Goal: Information Seeking & Learning: Find specific fact

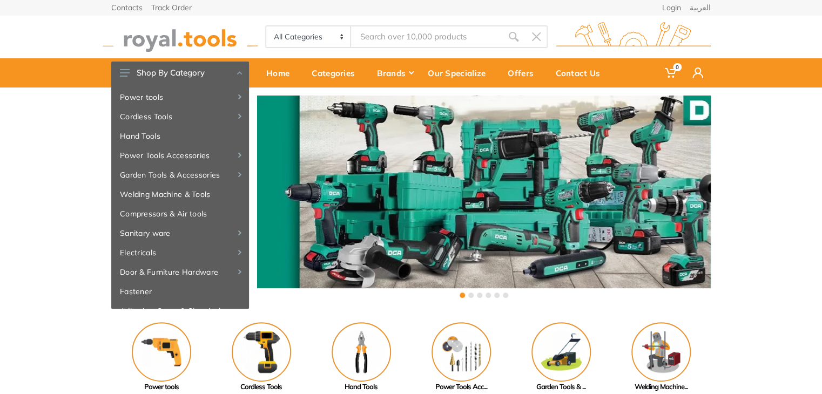
click at [211, 38] on img at bounding box center [180, 37] width 155 height 30
drag, startPoint x: 821, startPoint y: 248, endPoint x: 829, endPoint y: -46, distance: 294.6
click at [822, 0] on html "0" at bounding box center [411, 197] width 822 height 394
click at [426, 37] on input "Site search" at bounding box center [426, 36] width 151 height 23
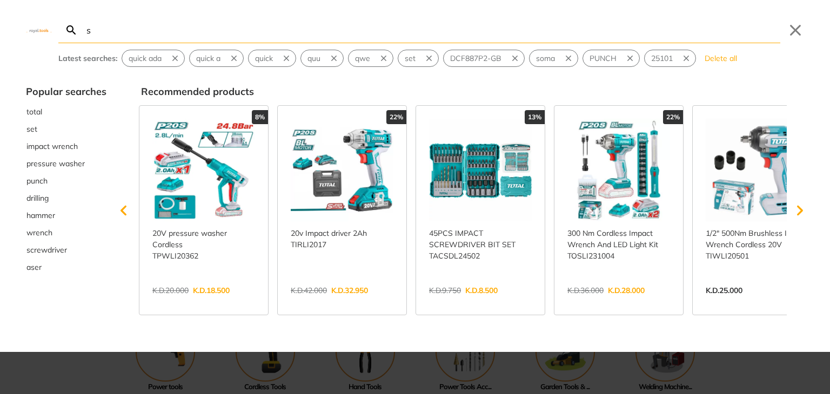
type input "s"
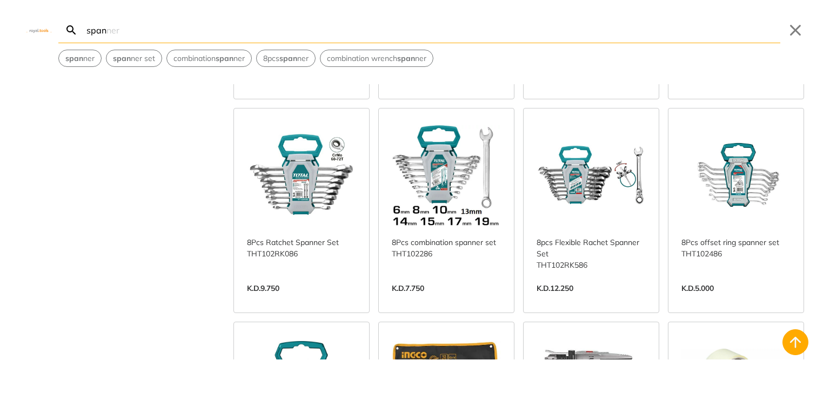
scroll to position [234, 0]
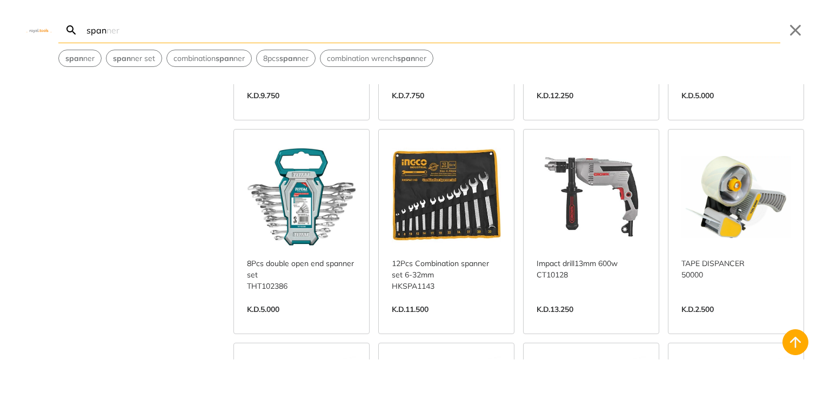
scroll to position [381, 0]
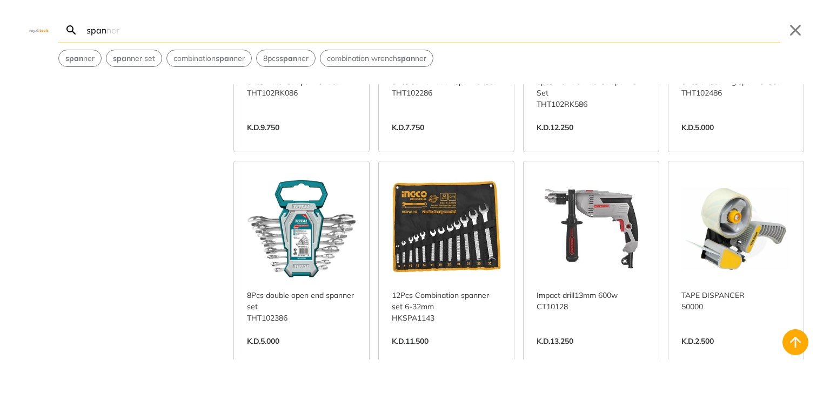
type input "span"
click at [318, 353] on link "View more →" at bounding box center [301, 353] width 109 height 0
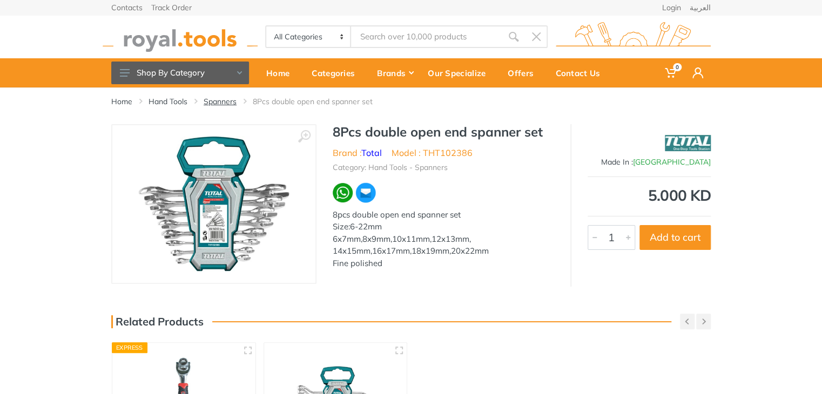
click at [231, 102] on link "Spanners" at bounding box center [220, 101] width 33 height 11
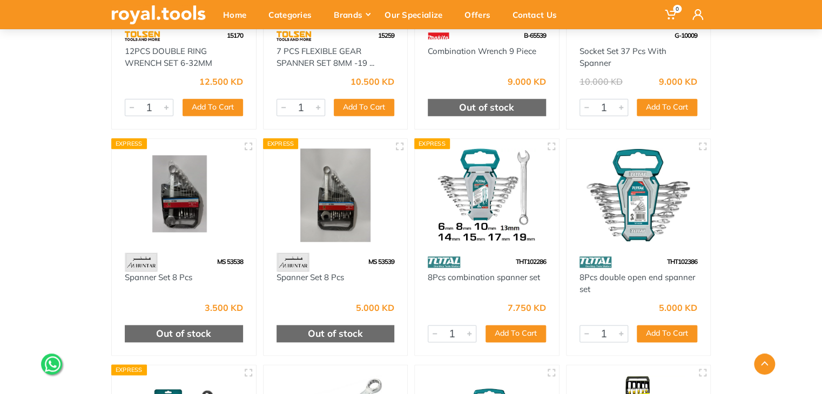
scroll to position [482, 0]
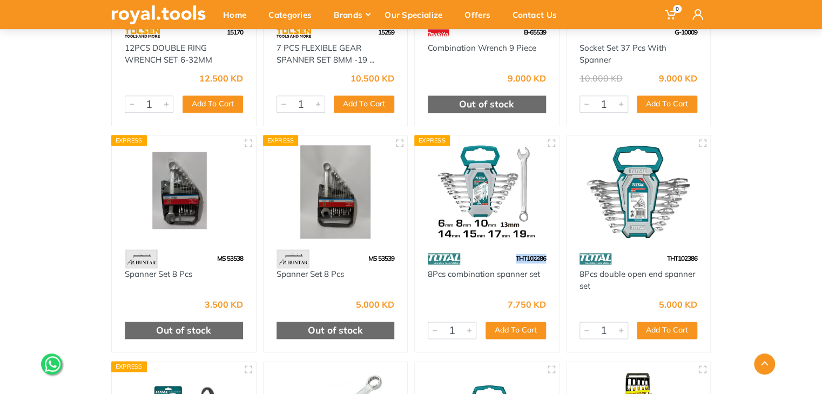
drag, startPoint x: 547, startPoint y: 258, endPoint x: 510, endPoint y: 263, distance: 37.7
click at [510, 263] on div "THT102286" at bounding box center [487, 259] width 144 height 19
copy span "THT102286"
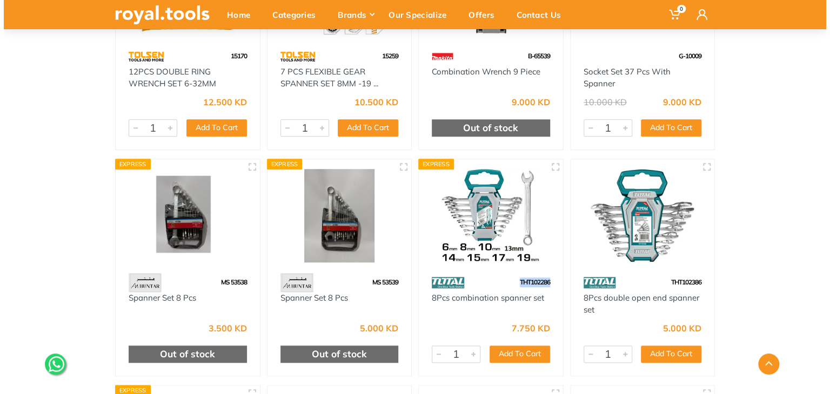
scroll to position [0, 0]
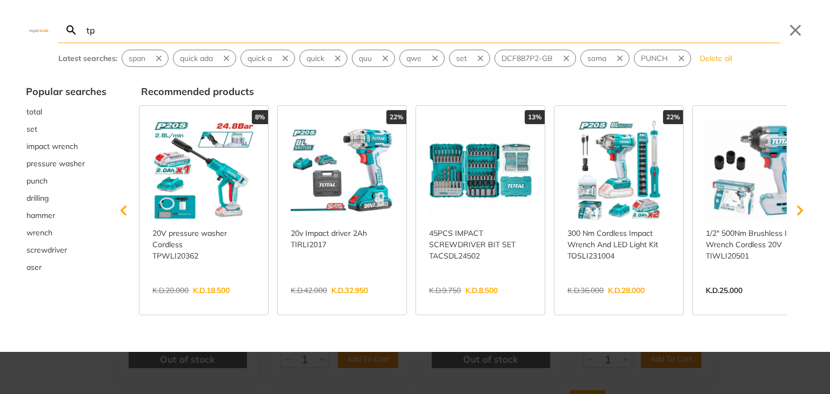
type input "tp"
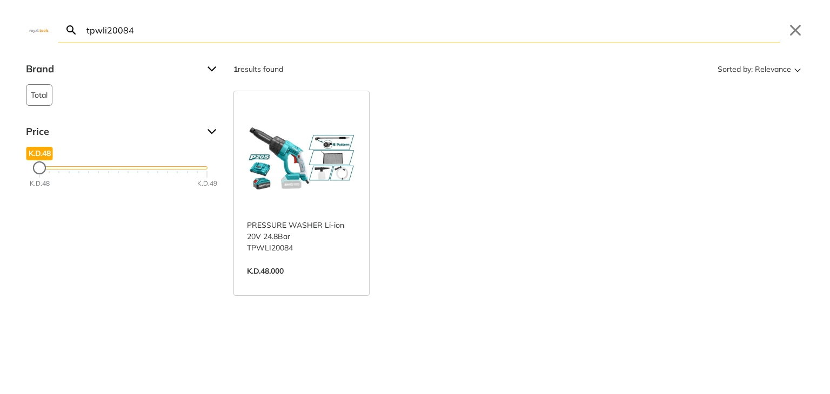
type input "tpwli20084"
click at [300, 283] on link "View more →" at bounding box center [301, 283] width 109 height 0
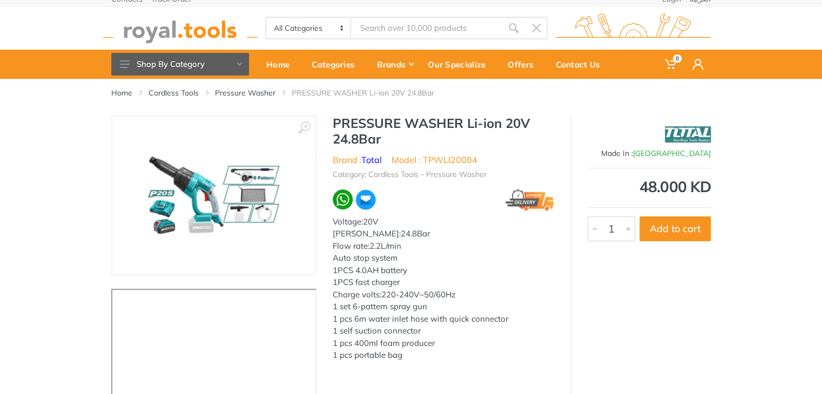
scroll to position [14, 0]
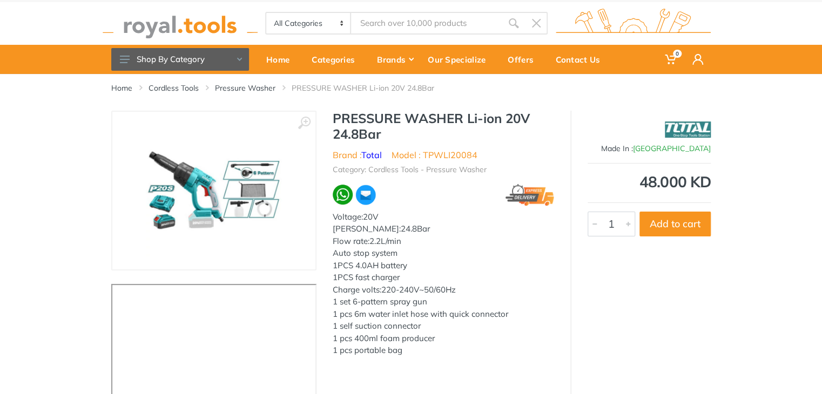
drag, startPoint x: 825, startPoint y: 97, endPoint x: 798, endPoint y: 144, distance: 54.5
click at [801, 143] on html "0" at bounding box center [411, 183] width 822 height 394
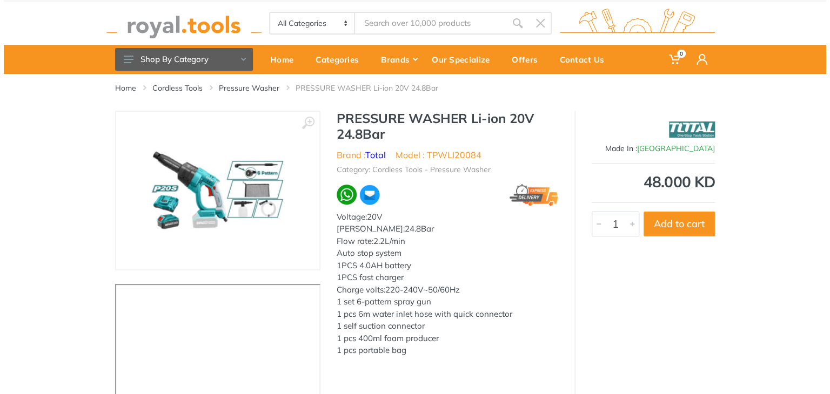
scroll to position [0, 0]
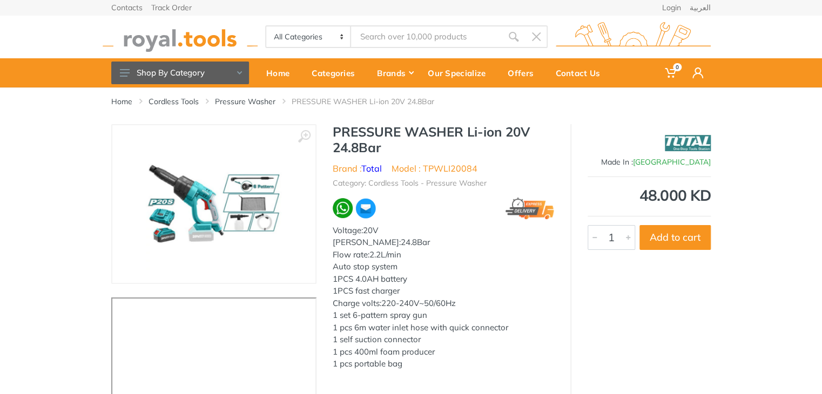
click at [467, 33] on input "Site search" at bounding box center [426, 36] width 151 height 23
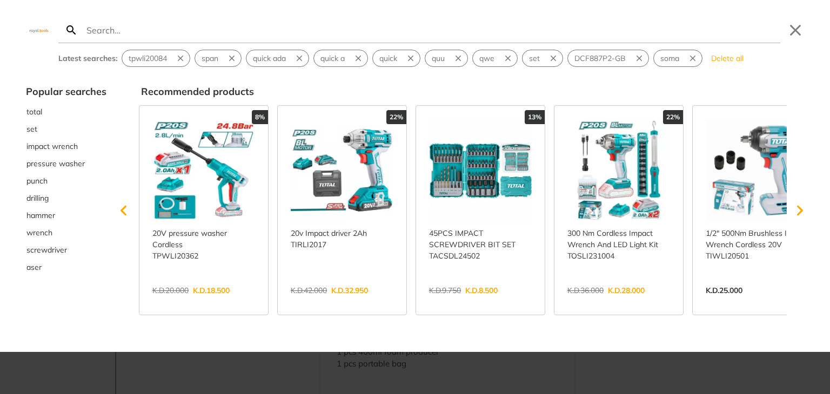
click at [270, 40] on input "Search" at bounding box center [432, 29] width 696 height 25
paste input "HIT0155028"
type input "HIT0155028"
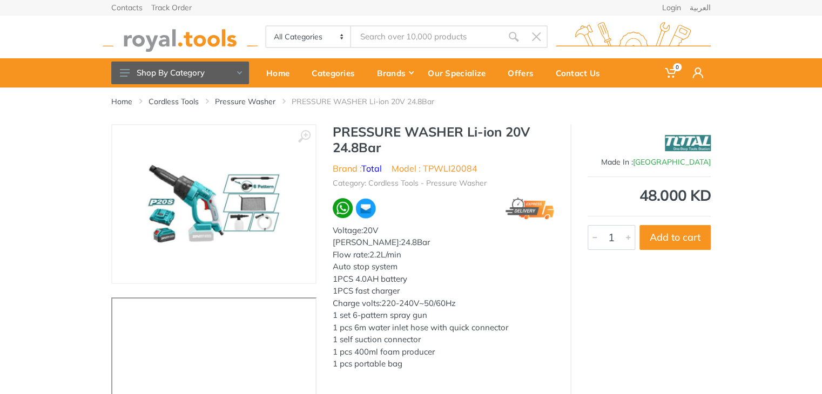
click at [411, 43] on input "Site search" at bounding box center [426, 36] width 151 height 23
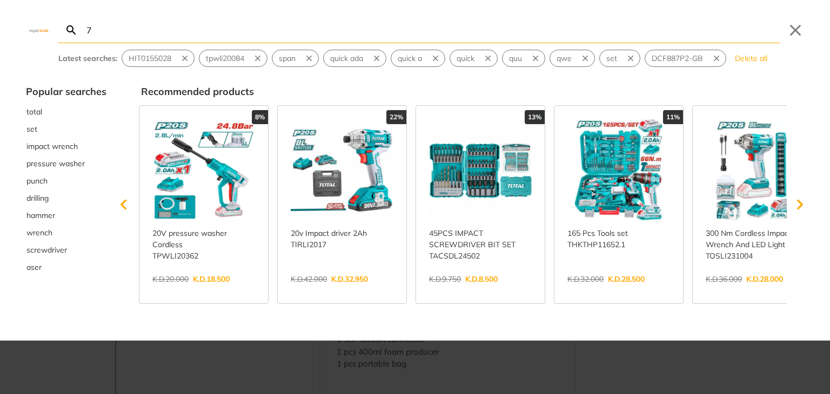
type input "7"
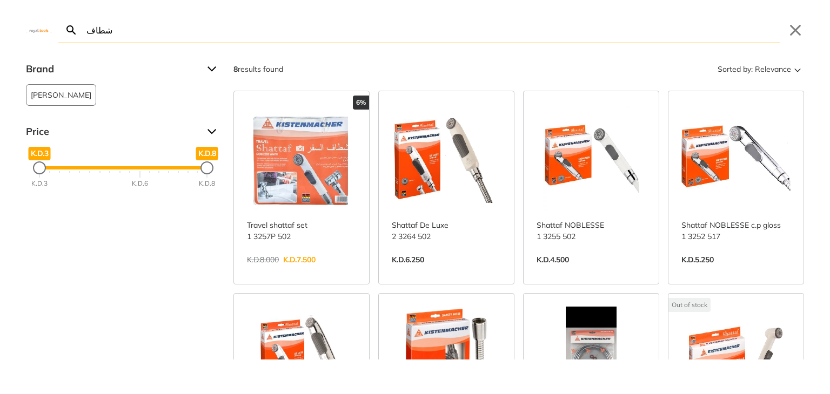
type input "شطاف"
click at [432, 271] on link "View more →" at bounding box center [446, 271] width 109 height 0
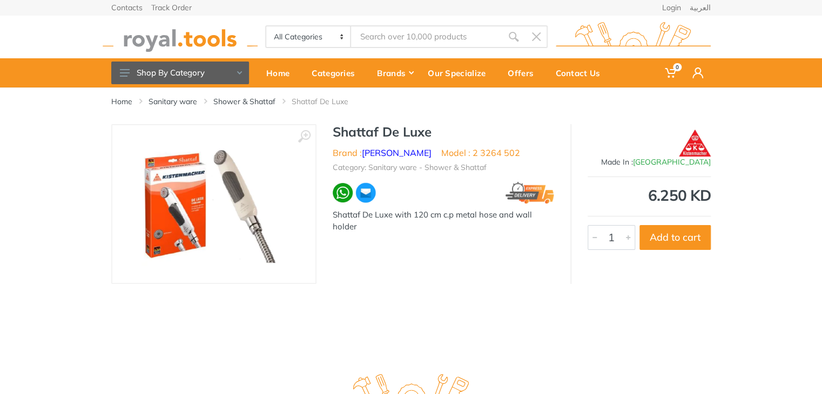
click at [386, 31] on input "Site search" at bounding box center [426, 36] width 151 height 23
type input "sq"
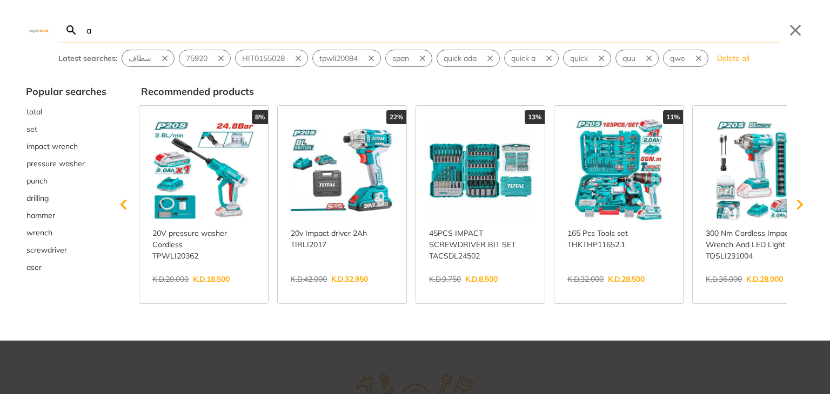
type input "aw"
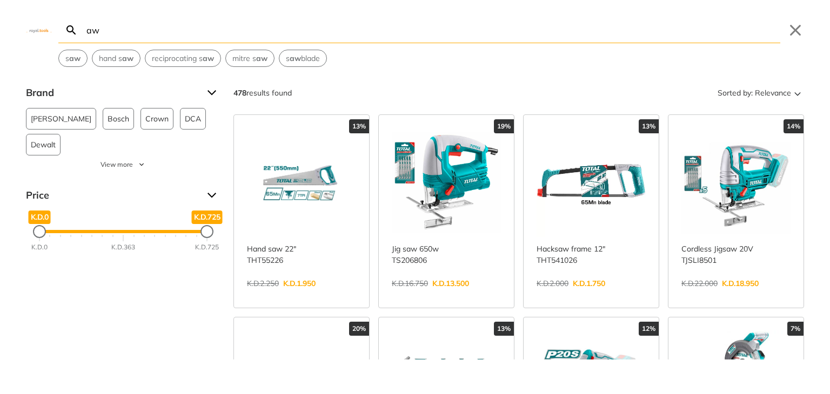
type input "a"
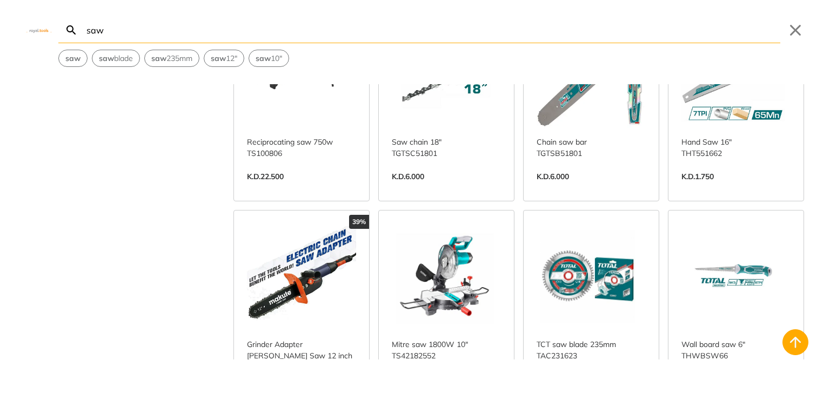
scroll to position [1764, 0]
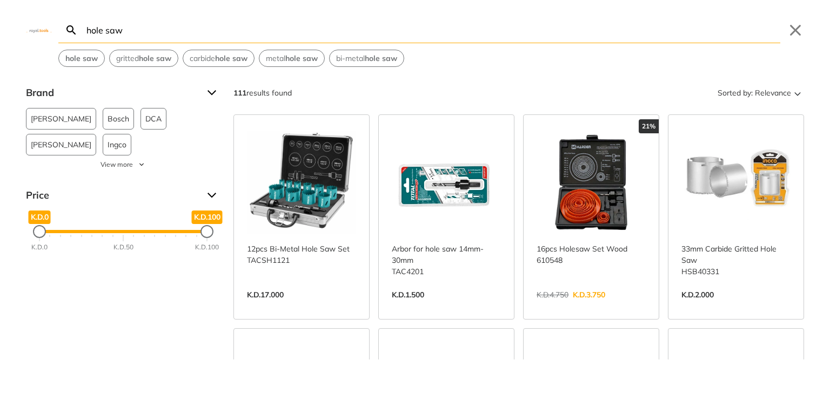
type input "hole saw"
click at [328, 306] on link "View more →" at bounding box center [301, 306] width 109 height 0
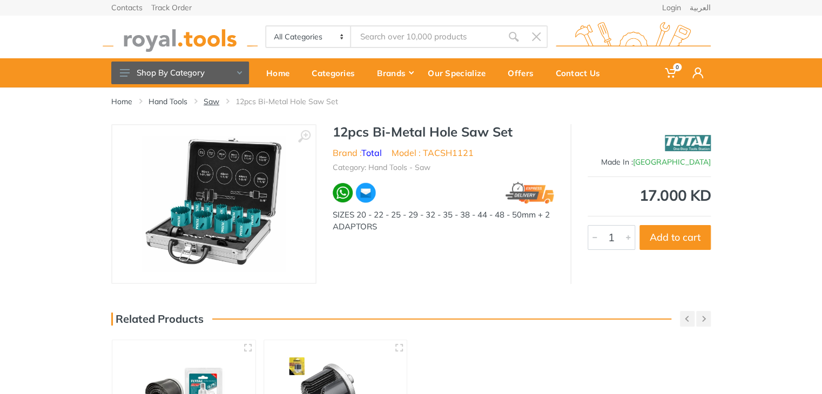
click at [212, 102] on link "Saw" at bounding box center [212, 101] width 16 height 11
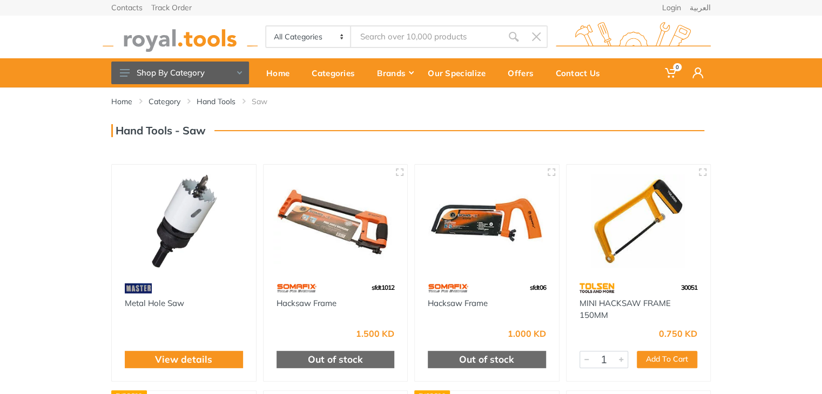
click at [213, 35] on img at bounding box center [180, 37] width 155 height 30
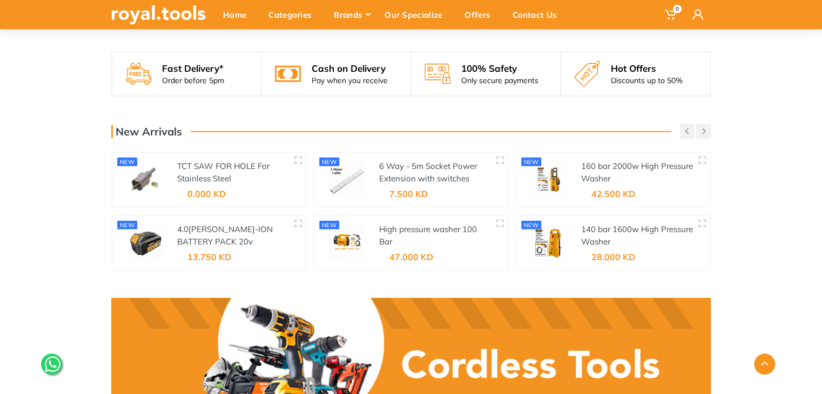
scroll to position [1381, 0]
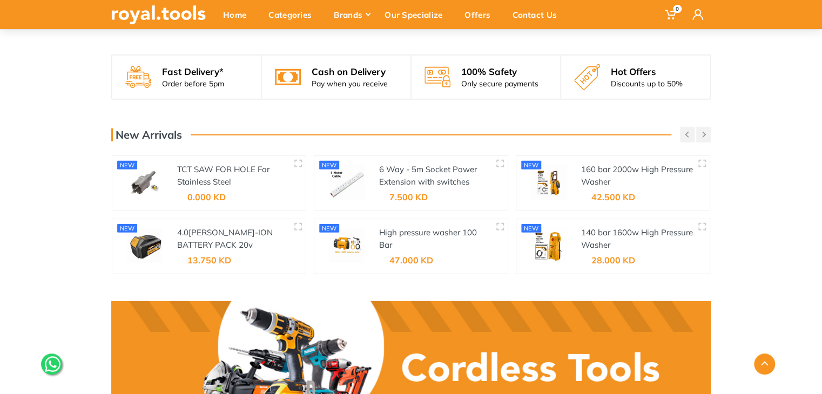
click at [234, 164] on div "TCT SAW FOR HOLE For Stainless Steel" at bounding box center [233, 176] width 112 height 24
click at [193, 164] on link "TCT SAW FOR HOLE For Stainless Steel" at bounding box center [223, 175] width 92 height 23
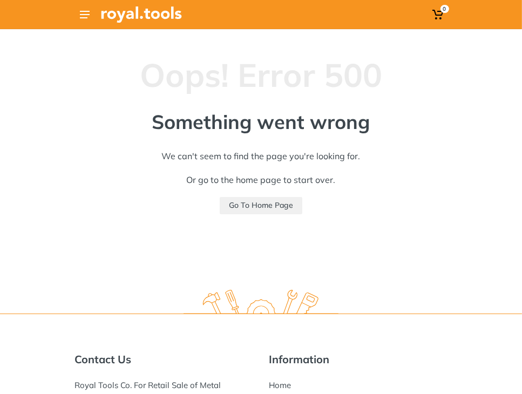
click at [125, 12] on img at bounding box center [141, 14] width 81 height 16
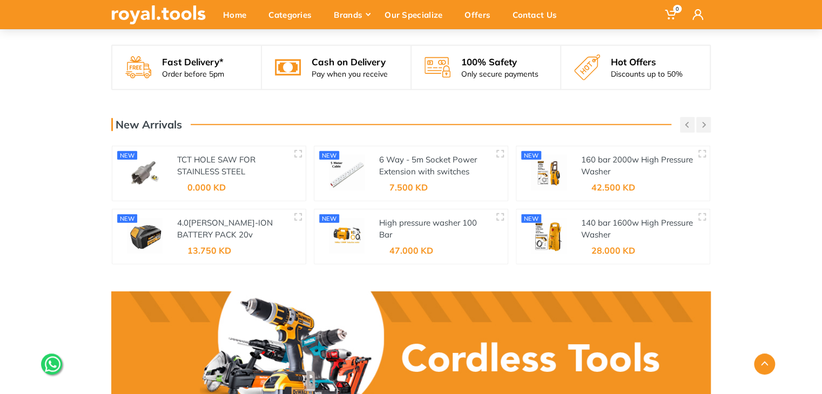
scroll to position [1381, 0]
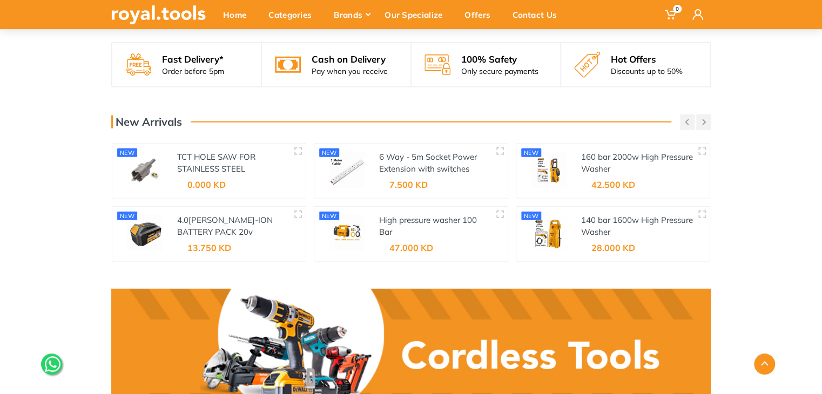
click at [216, 162] on div "TCT HOLE SAW FOR STAINLESS STEEL" at bounding box center [233, 163] width 112 height 24
click at [210, 156] on link "TCT HOLE SAW FOR STAINLESS STEEL" at bounding box center [216, 163] width 78 height 23
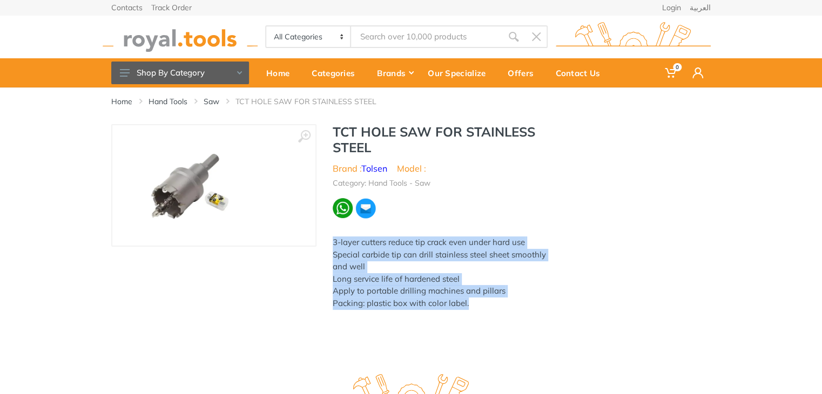
drag, startPoint x: 472, startPoint y: 307, endPoint x: 330, endPoint y: 243, distance: 155.9
click at [330, 243] on div "TCT HOLE SAW FOR STAINLESS STEEL Brand : Tolsen Model : Category: Hand Tools - …" at bounding box center [444, 220] width 254 height 192
copy div "3-layer cutters reduce tip crack even under hard use Special carbide tip can dr…"
click at [522, 4] on link "العربية" at bounding box center [700, 8] width 21 height 8
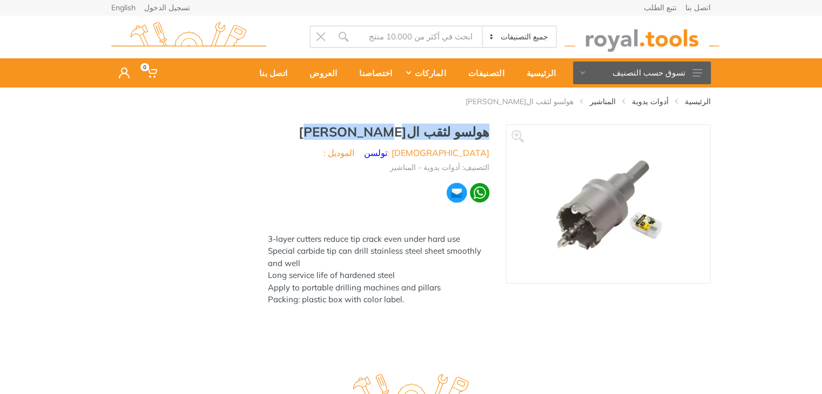
drag, startPoint x: 491, startPoint y: 133, endPoint x: 370, endPoint y: 133, distance: 121.0
click at [370, 133] on div "هولسو لثقب الستانلس ستيل الماركة : تولسن الموديل : التصنيف: أدوات يدوية - المنا…" at bounding box center [379, 218] width 254 height 189
copy h1 "هولسو لثقب الستانلس ستيل"
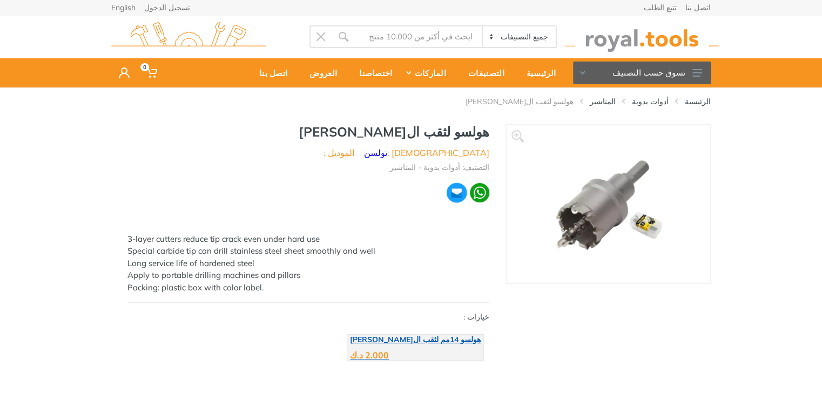
click at [437, 348] on div "2.000 د.ك" at bounding box center [415, 352] width 131 height 16
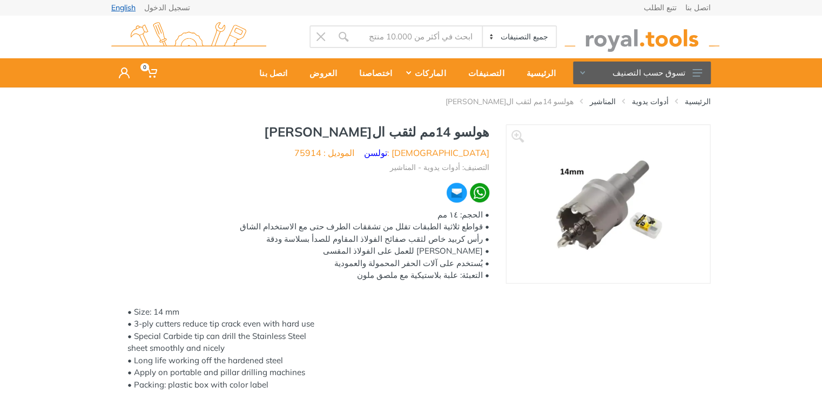
click at [122, 6] on link "English" at bounding box center [123, 8] width 24 height 8
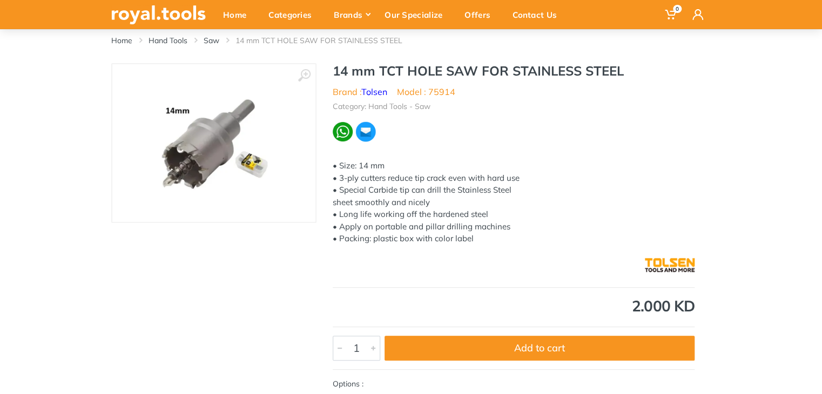
scroll to position [58, 0]
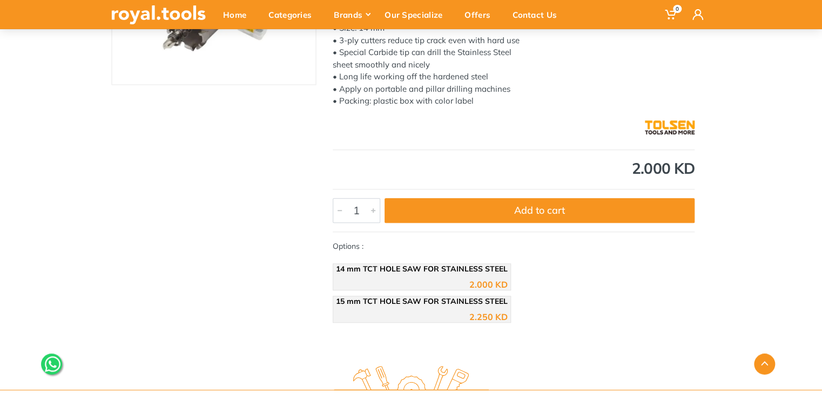
scroll to position [206, 0]
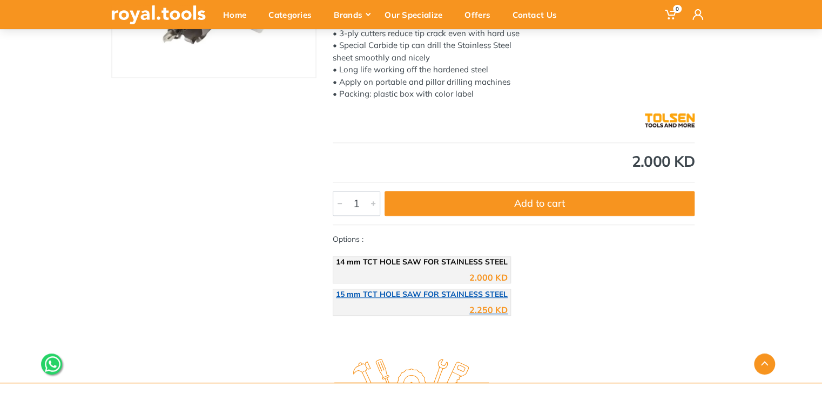
click at [443, 302] on div "2.250 KD" at bounding box center [422, 306] width 172 height 16
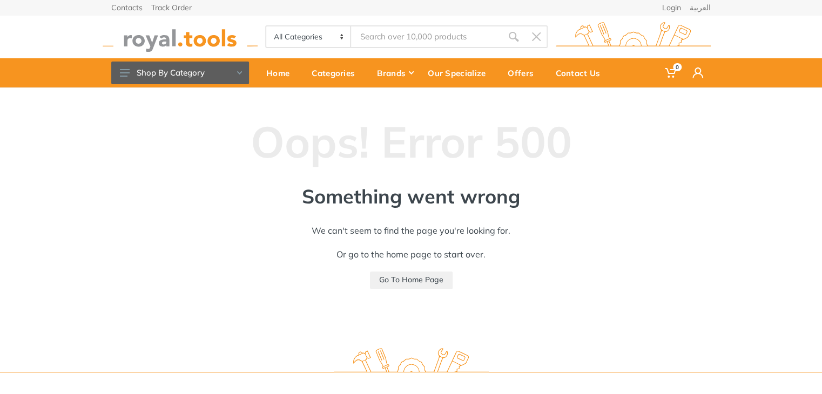
click at [201, 42] on img at bounding box center [180, 37] width 155 height 30
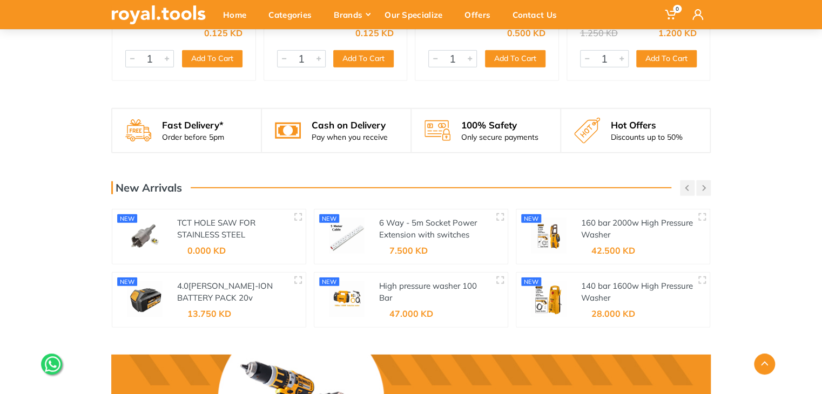
scroll to position [1323, 0]
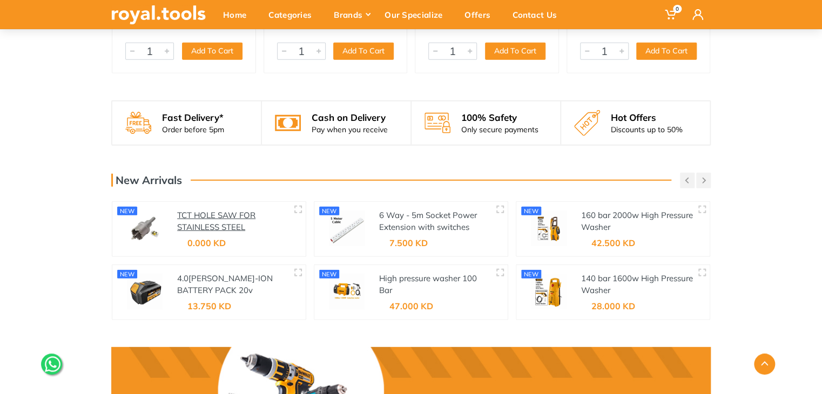
click at [229, 222] on link "TCT HOLE SAW FOR STAINLESS STEEL" at bounding box center [216, 221] width 78 height 23
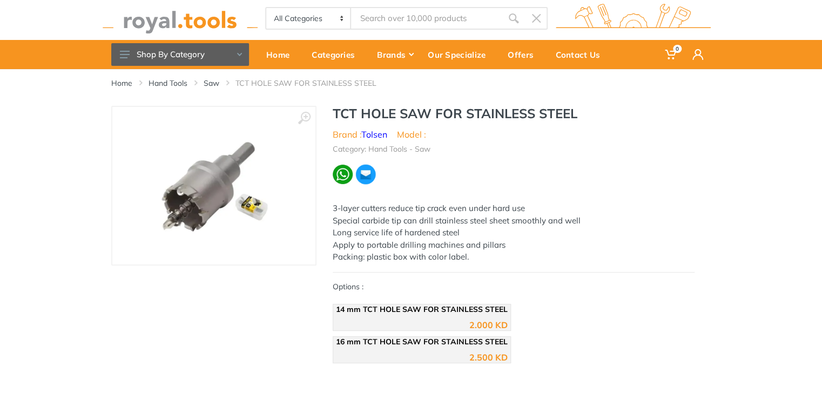
scroll to position [28, 0]
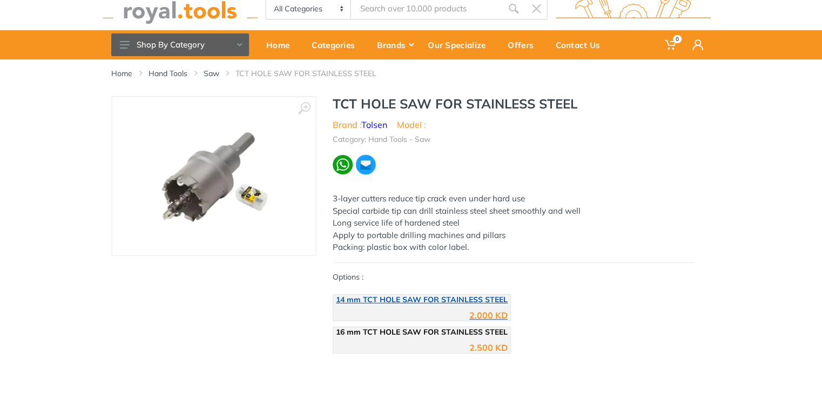
click at [407, 309] on div "2.000 KD" at bounding box center [422, 312] width 172 height 16
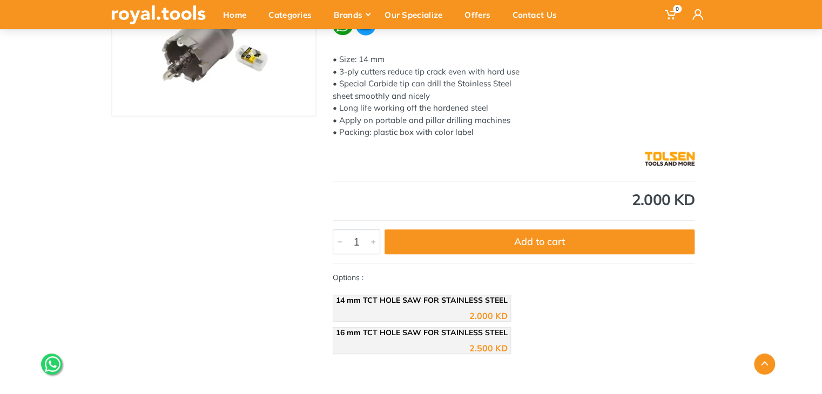
scroll to position [169, 0]
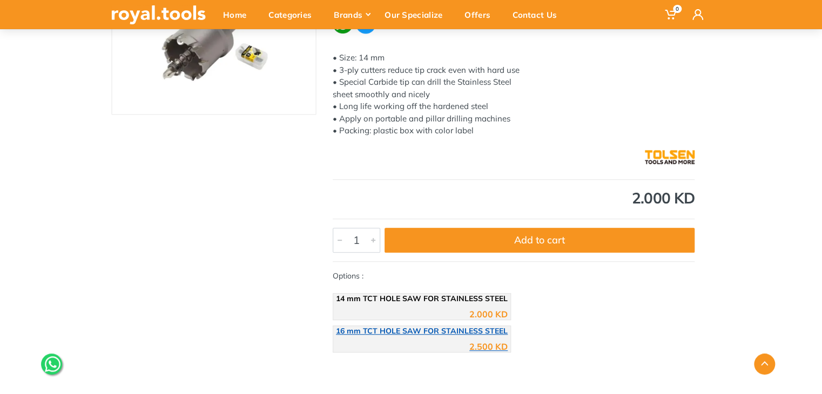
click at [415, 333] on span "16 mm TCT HOLE SAW FOR STAINLESS STEEL" at bounding box center [422, 331] width 172 height 10
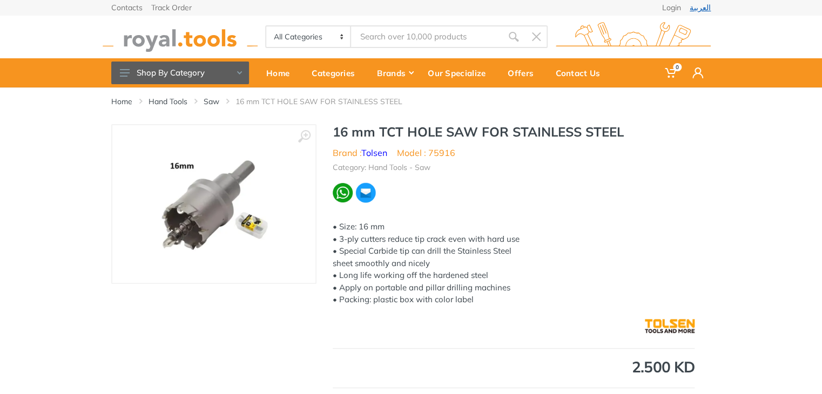
click at [707, 9] on link "العربية" at bounding box center [700, 8] width 21 height 8
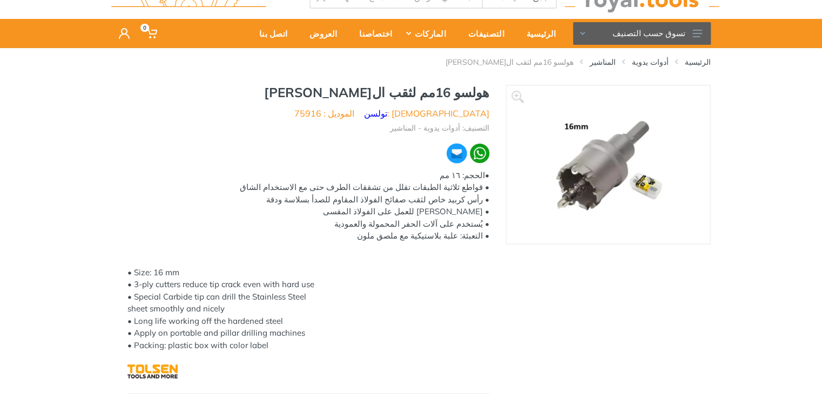
scroll to position [44, 0]
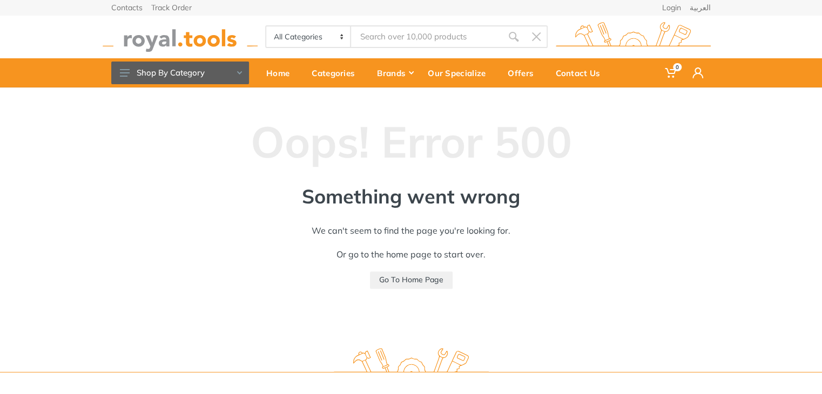
click at [216, 48] on img at bounding box center [180, 37] width 155 height 30
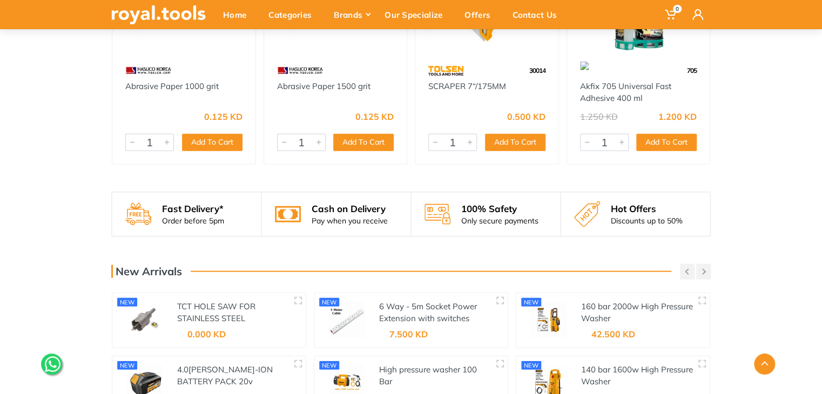
click at [236, 320] on link "TCT HOLE SAW FOR STAINLESS STEEL" at bounding box center [216, 312] width 78 height 23
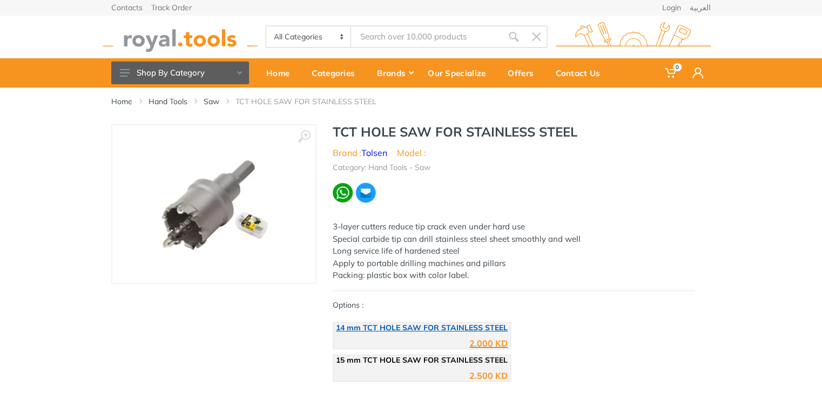
click at [426, 338] on div "2.000 KD" at bounding box center [422, 340] width 172 height 16
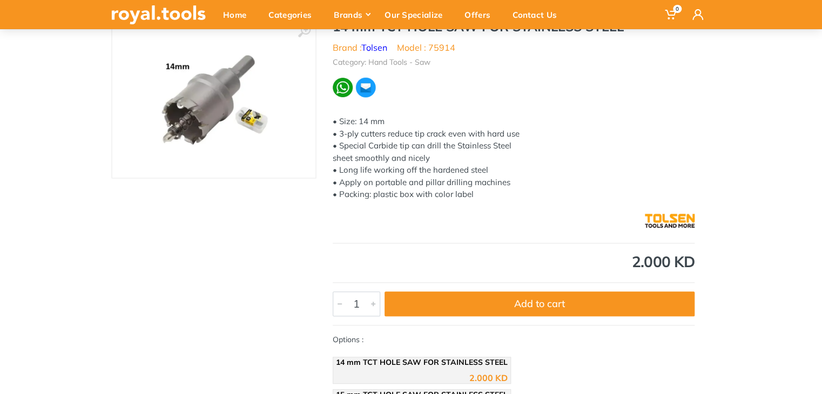
scroll to position [159, 0]
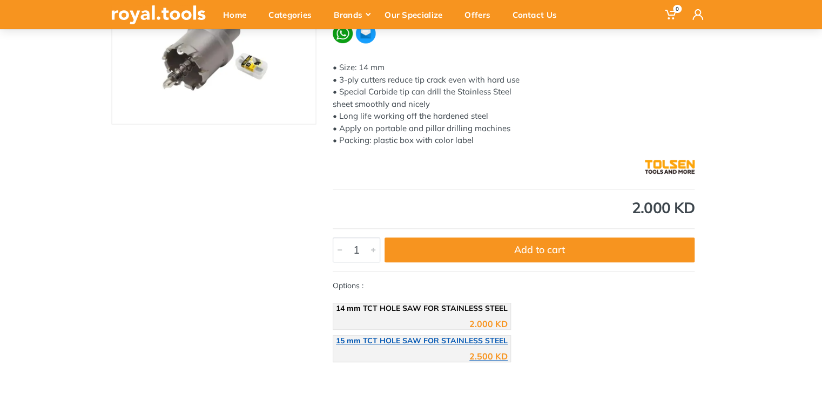
click at [376, 346] on div "2.500 KD" at bounding box center [422, 353] width 172 height 16
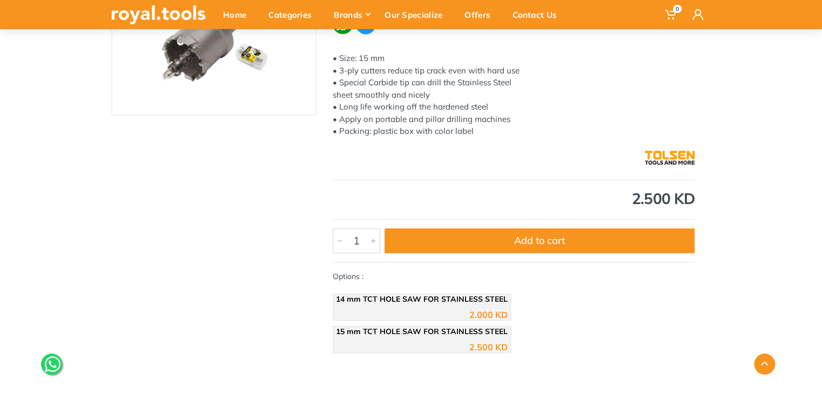
scroll to position [166, 0]
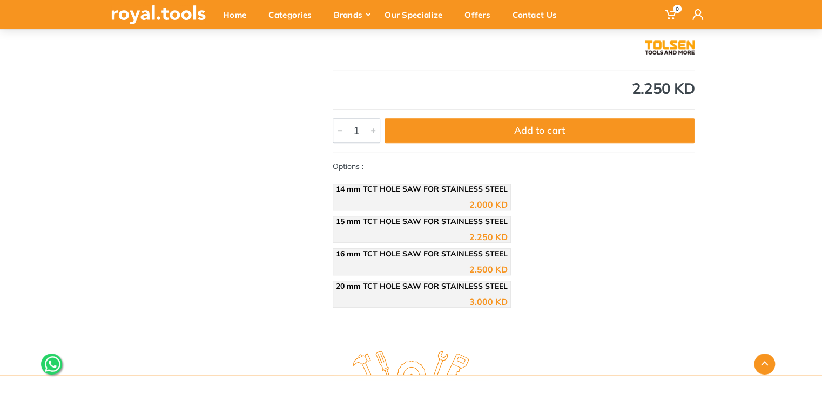
scroll to position [277, 0]
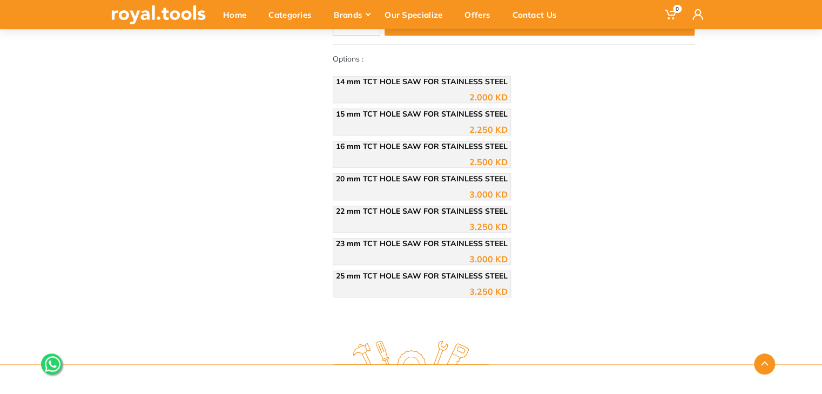
scroll to position [387, 0]
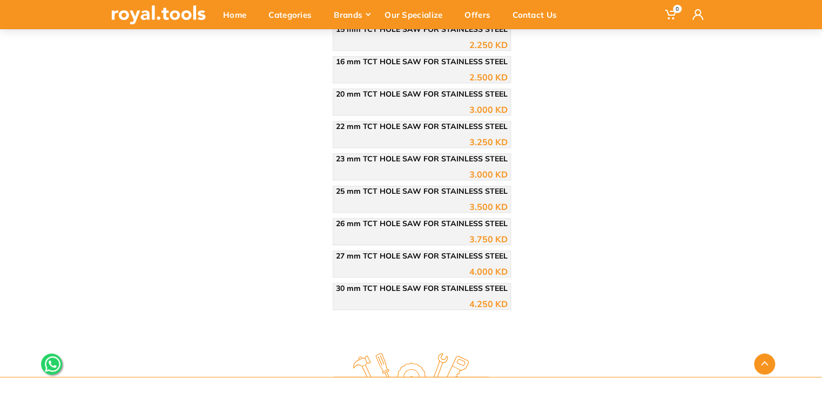
scroll to position [473, 0]
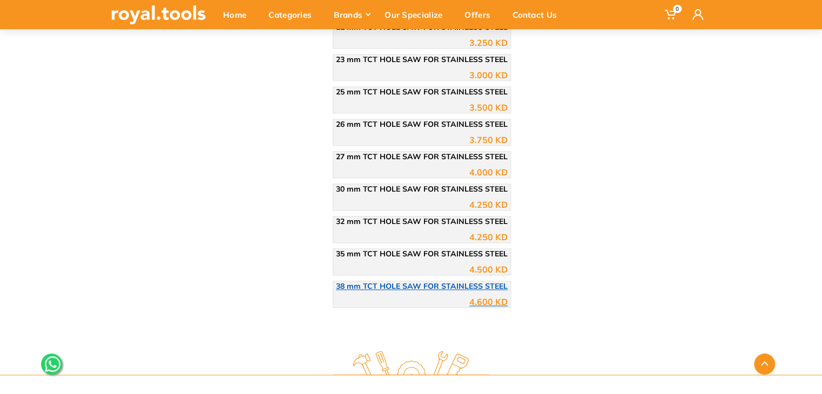
click at [455, 294] on div "4.600 KD" at bounding box center [422, 298] width 172 height 16
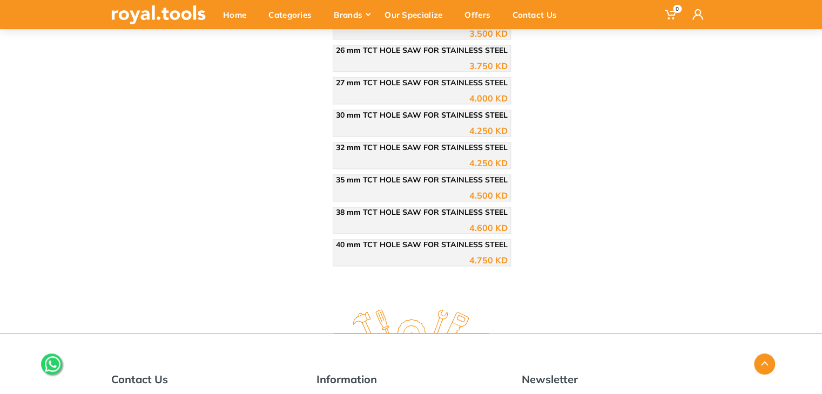
scroll to position [642, 0]
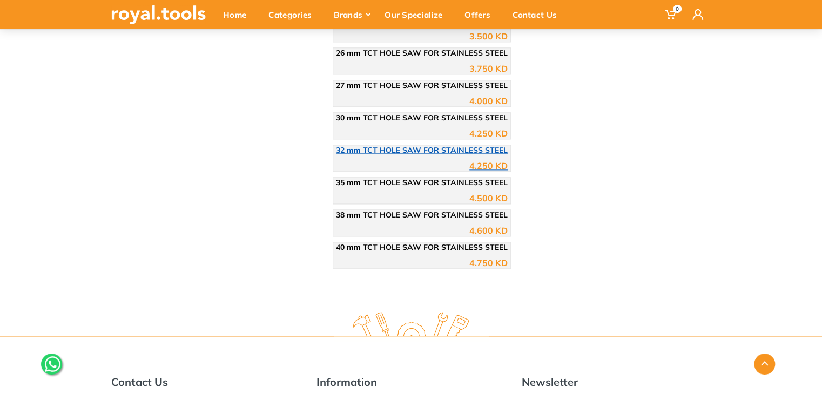
click at [405, 155] on div "4.250 KD" at bounding box center [422, 162] width 172 height 16
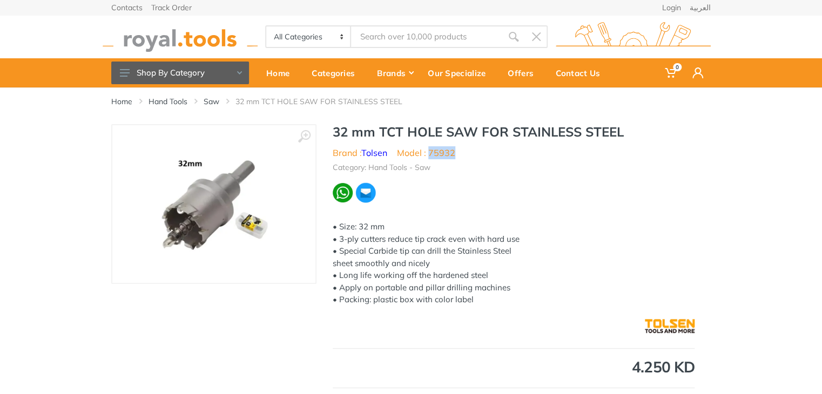
drag, startPoint x: 456, startPoint y: 154, endPoint x: 430, endPoint y: 153, distance: 25.9
click at [430, 153] on ul "Brand : Tolsen Model : 75932" at bounding box center [514, 152] width 362 height 13
copy li "75932"
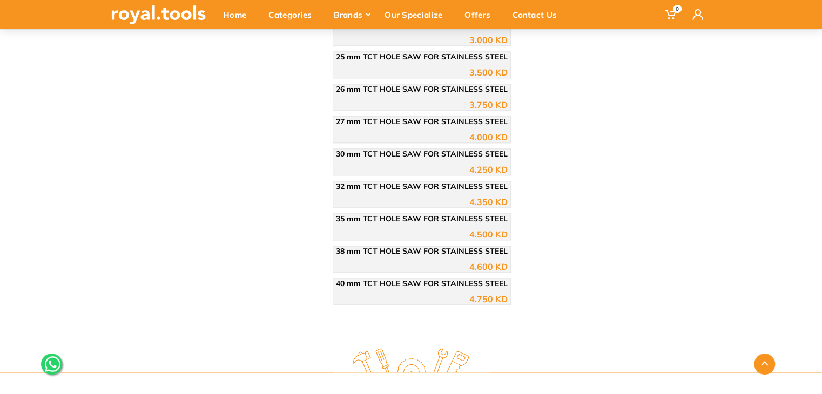
scroll to position [603, 0]
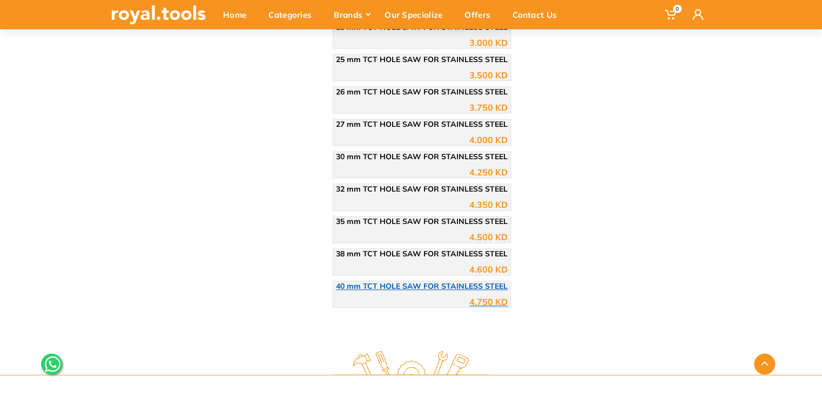
click at [462, 281] on span "40 mm TCT HOLE SAW FOR STAINLESS STEEL" at bounding box center [422, 286] width 172 height 10
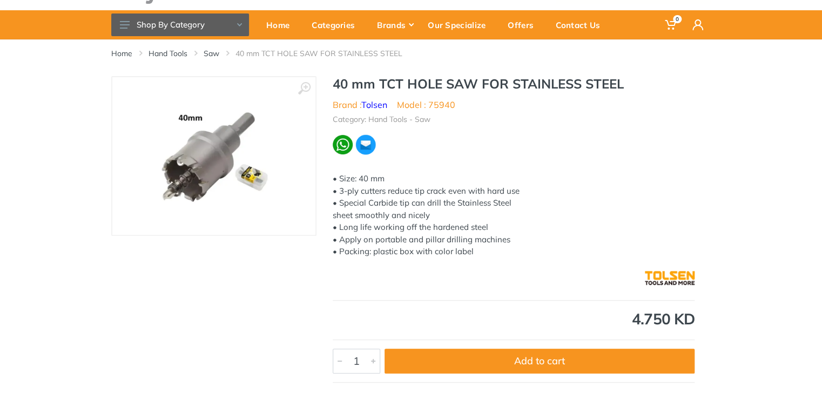
scroll to position [50, 0]
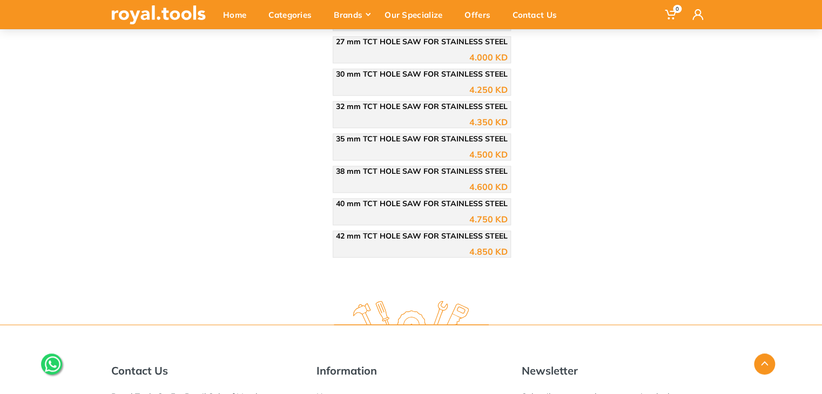
scroll to position [680, 0]
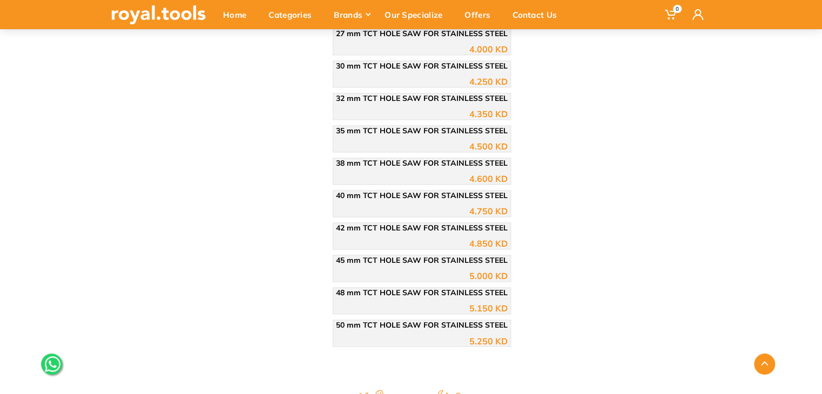
scroll to position [691, 0]
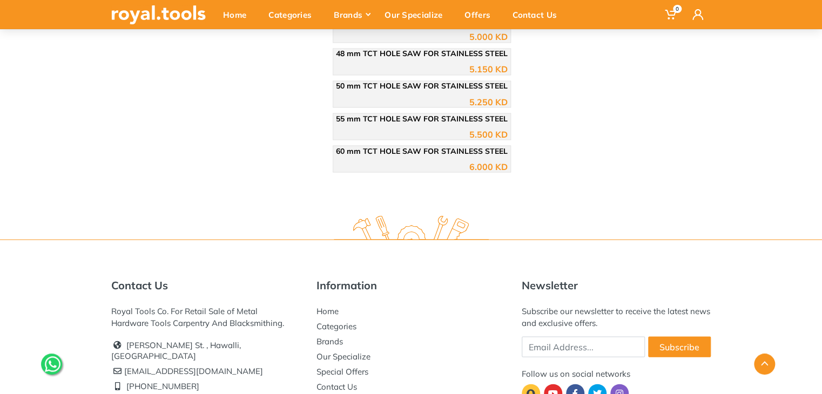
scroll to position [946, 0]
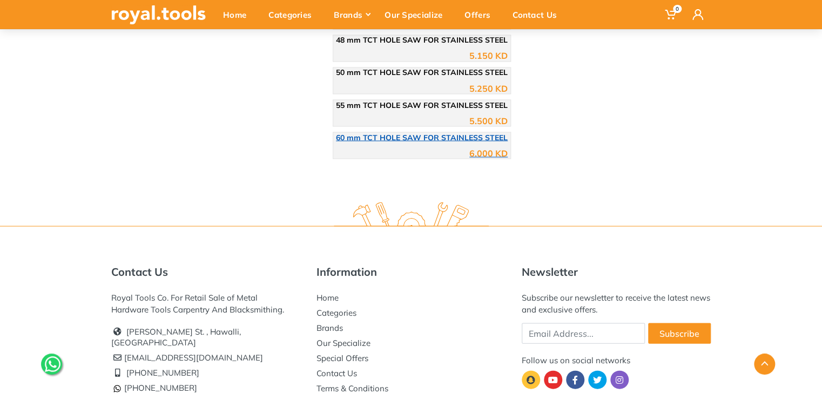
click at [381, 141] on div "6.000 KD" at bounding box center [422, 149] width 172 height 16
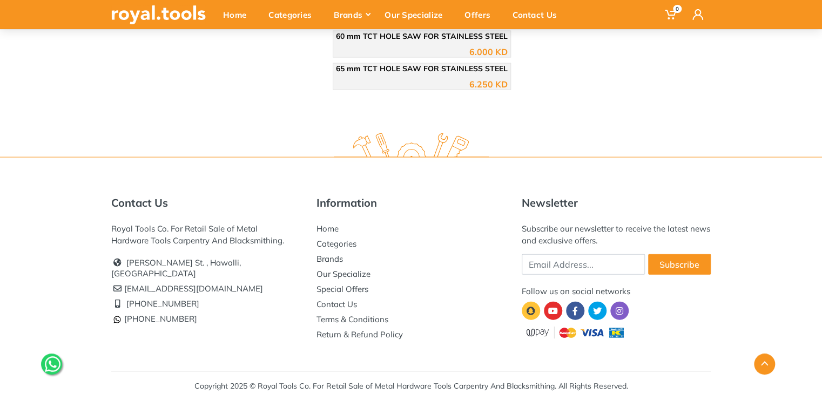
scroll to position [1049, 0]
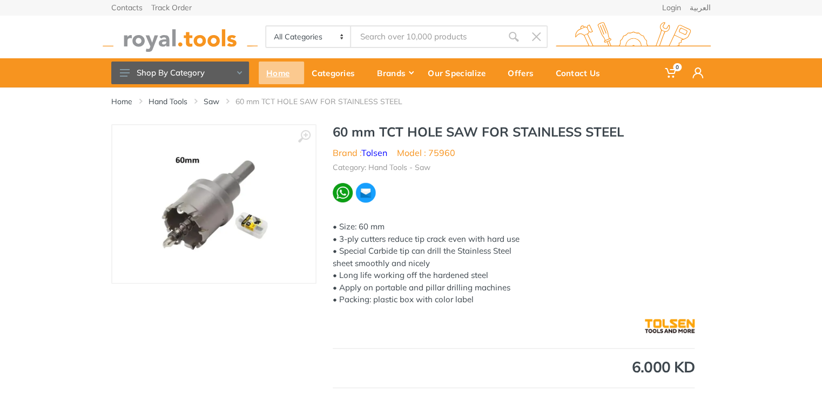
click at [266, 72] on div "Home" at bounding box center [281, 73] width 45 height 23
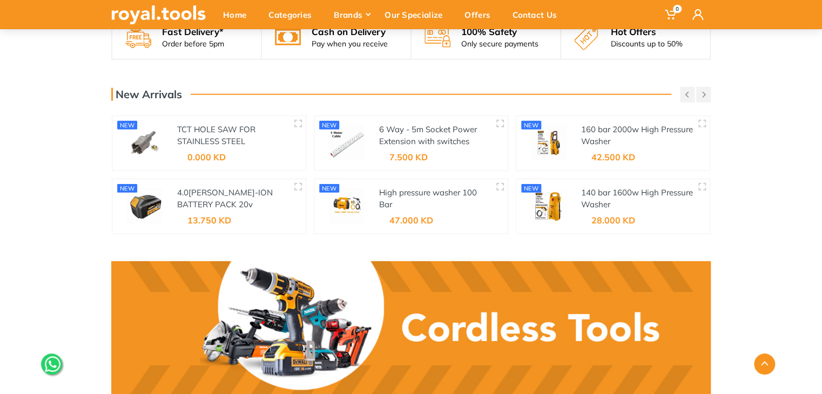
scroll to position [1405, 0]
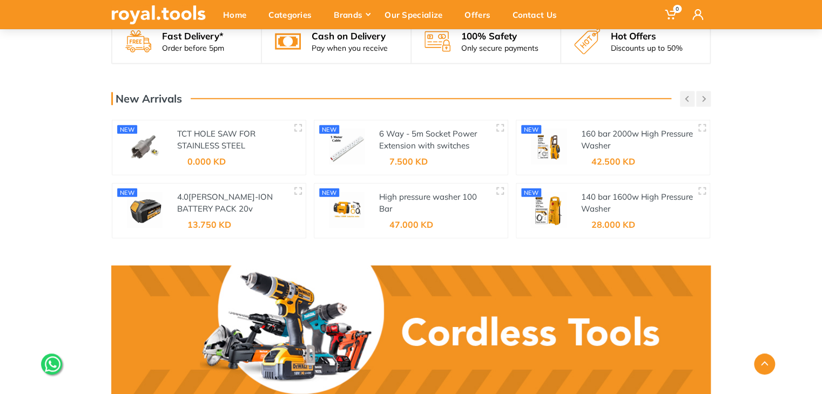
click at [207, 139] on div "TCT HOLE SAW FOR STAINLESS STEEL" at bounding box center [233, 140] width 112 height 24
click at [197, 135] on link "TCT HOLE SAW FOR STAINLESS STEEL" at bounding box center [216, 140] width 78 height 23
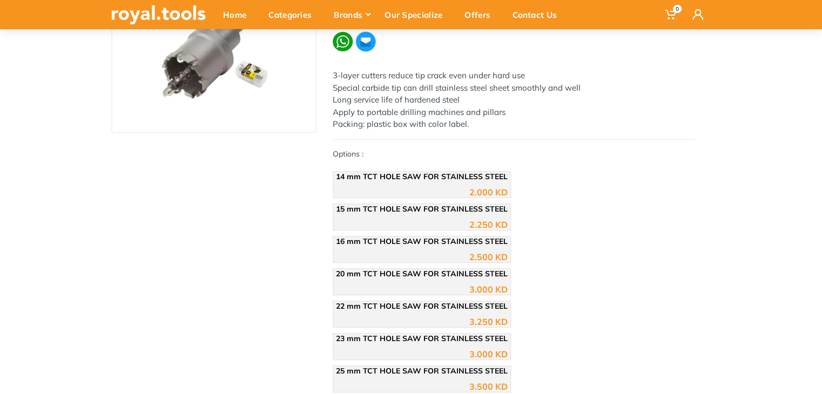
scroll to position [144, 0]
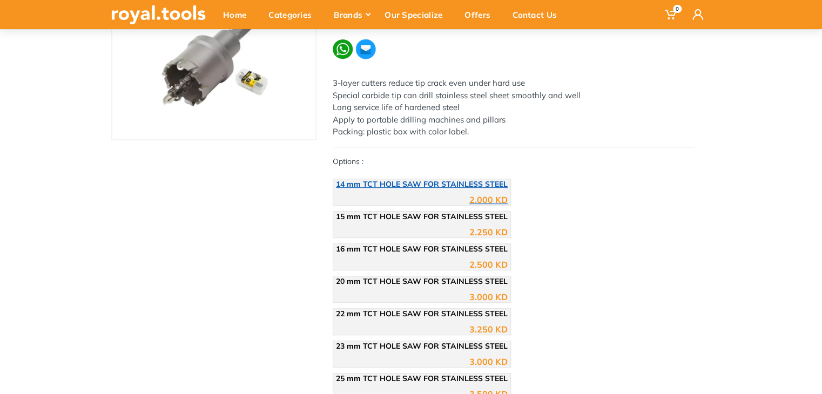
click at [475, 199] on div "2.000 KD" at bounding box center [488, 200] width 38 height 9
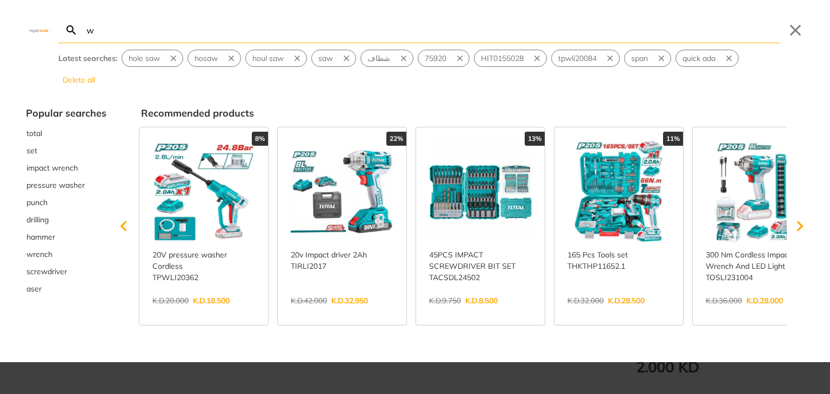
type input "w"
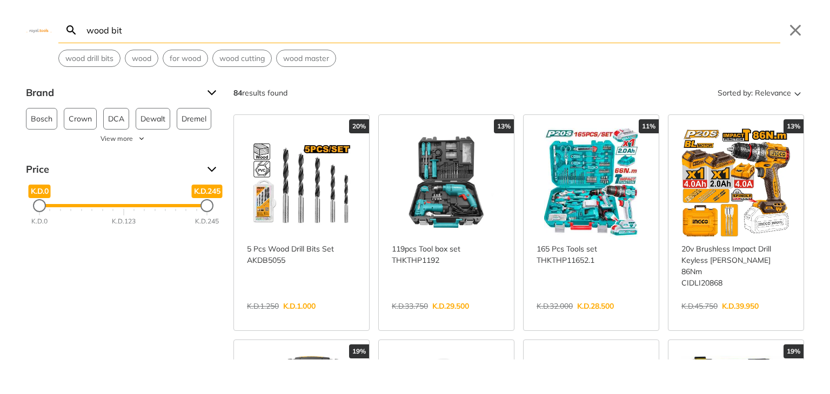
type input "wood bit"
click at [313, 318] on link "View more →" at bounding box center [301, 318] width 109 height 0
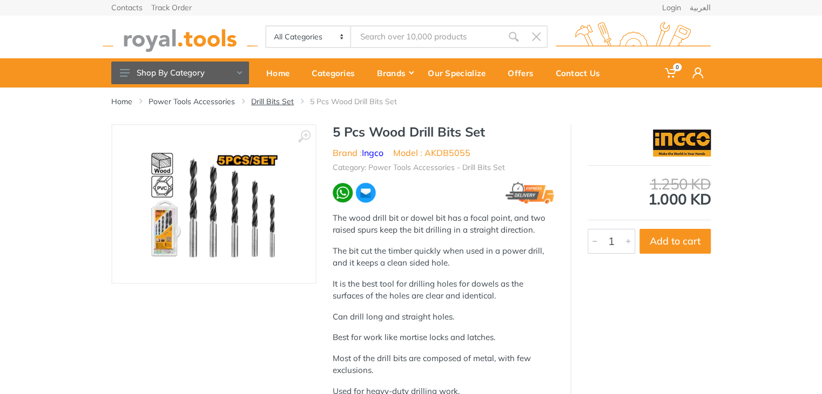
click at [261, 104] on link "Drill Bits Set" at bounding box center [272, 101] width 43 height 11
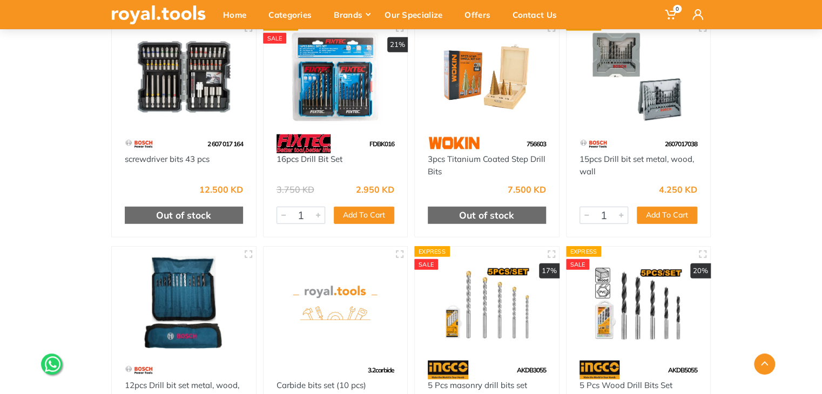
scroll to position [1273, 0]
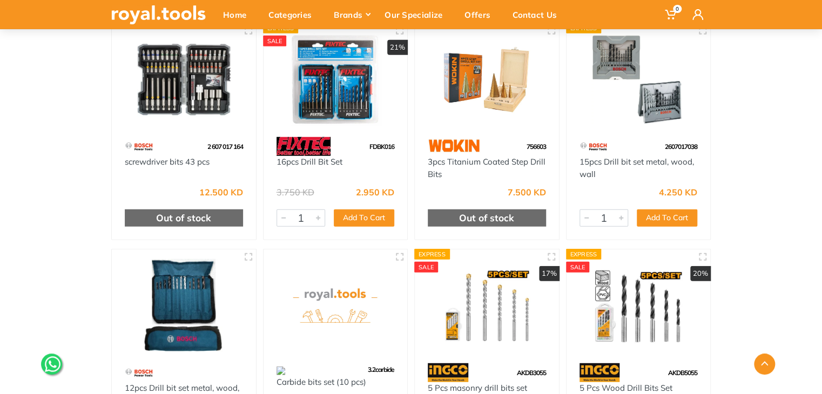
drag, startPoint x: 819, startPoint y: 250, endPoint x: 829, endPoint y: 254, distance: 10.6
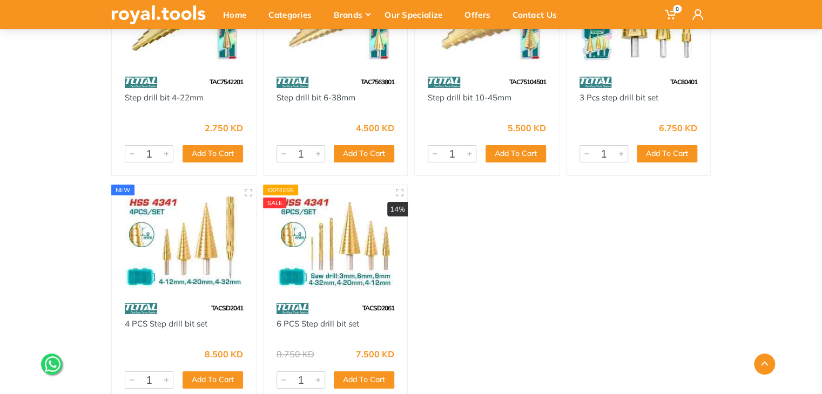
scroll to position [1787, 0]
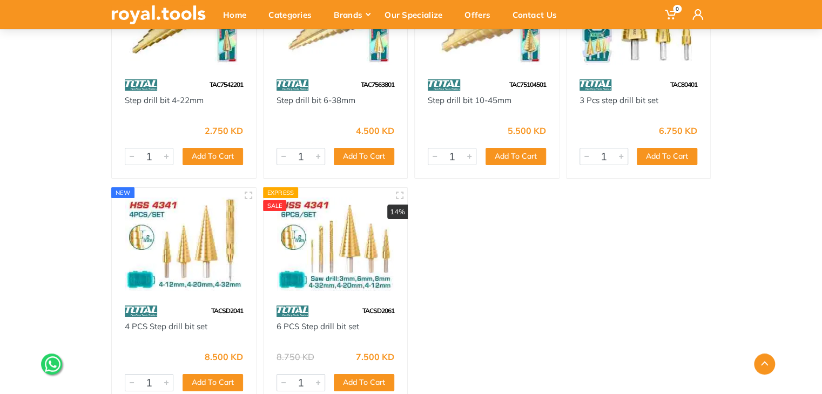
drag, startPoint x: 773, startPoint y: 307, endPoint x: 774, endPoint y: 298, distance: 8.7
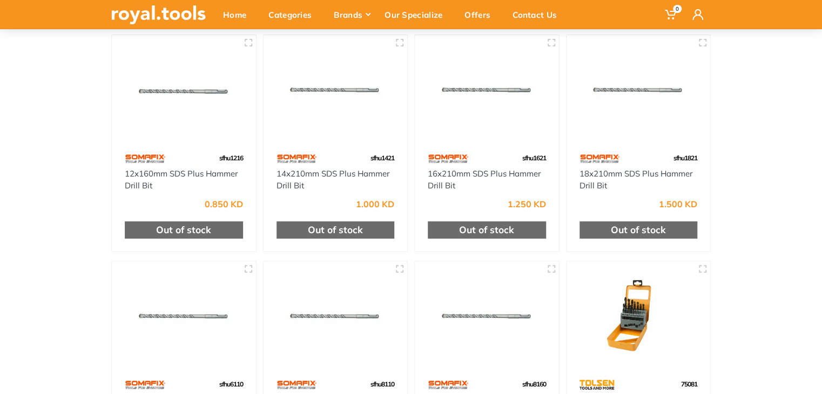
scroll to position [0, 0]
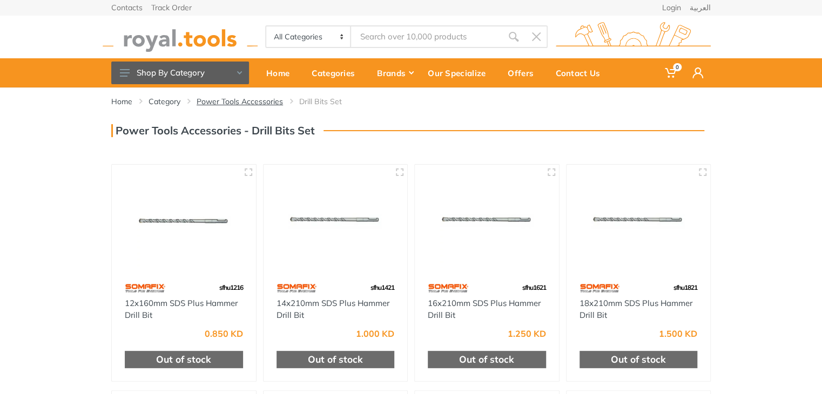
click at [257, 99] on link "Power Tools Accessories" at bounding box center [240, 101] width 86 height 11
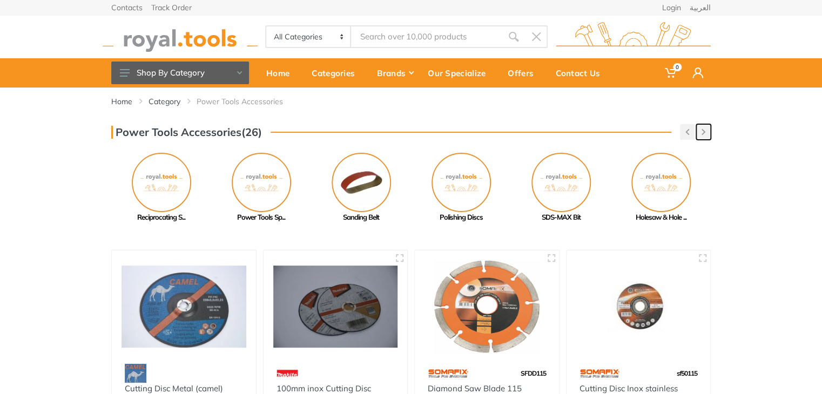
click at [704, 129] on icon "button" at bounding box center [704, 132] width 4 height 6
click at [171, 189] on img at bounding box center [161, 182] width 59 height 59
click at [555, 194] on img at bounding box center [561, 182] width 59 height 59
click at [666, 186] on img at bounding box center [661, 182] width 59 height 59
click at [706, 130] on button "button" at bounding box center [703, 132] width 15 height 16
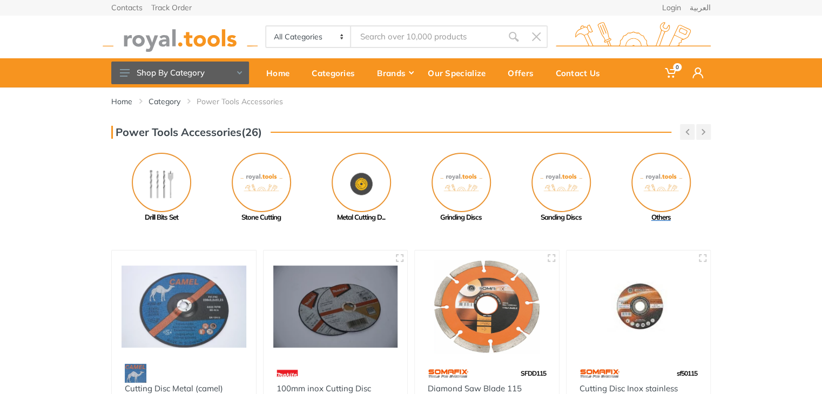
click at [666, 184] on img at bounding box center [661, 182] width 59 height 59
click at [166, 187] on img at bounding box center [161, 182] width 59 height 59
click at [266, 180] on img at bounding box center [261, 182] width 59 height 59
click at [129, 100] on link "Home" at bounding box center [121, 101] width 21 height 11
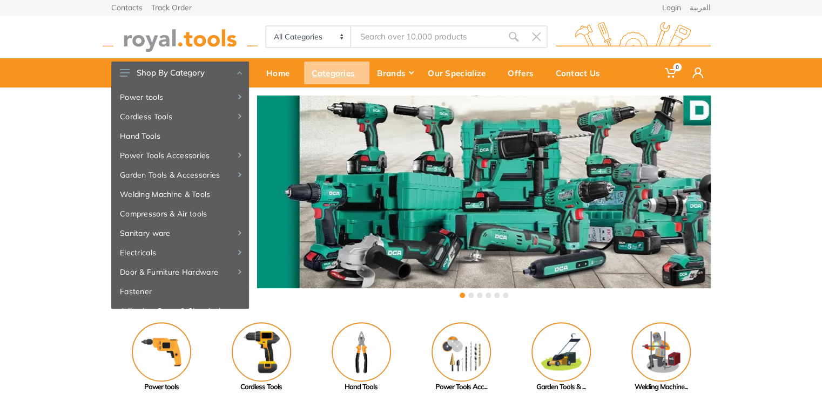
click at [341, 77] on div "Categories" at bounding box center [336, 73] width 65 height 23
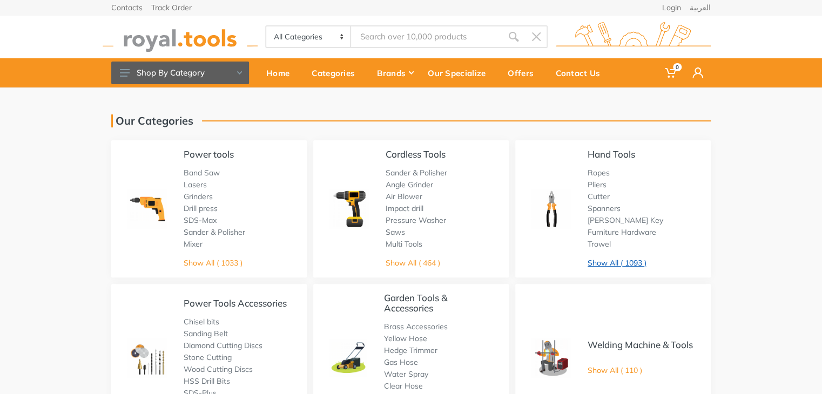
click at [601, 267] on link "Show All ( 1093 )" at bounding box center [617, 263] width 59 height 10
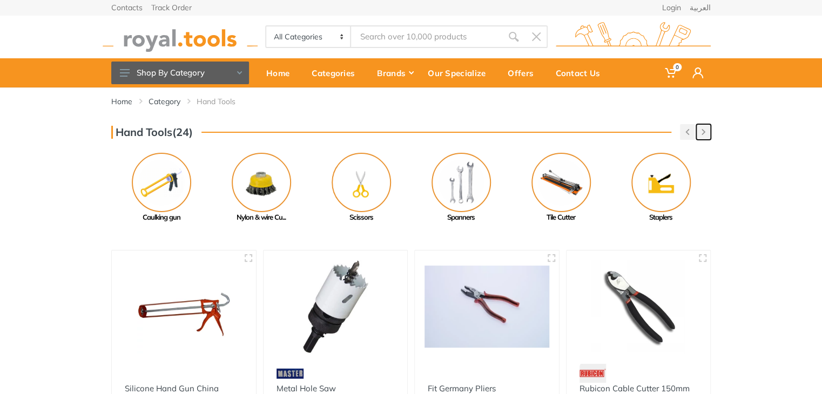
click at [710, 129] on button "button" at bounding box center [703, 132] width 15 height 16
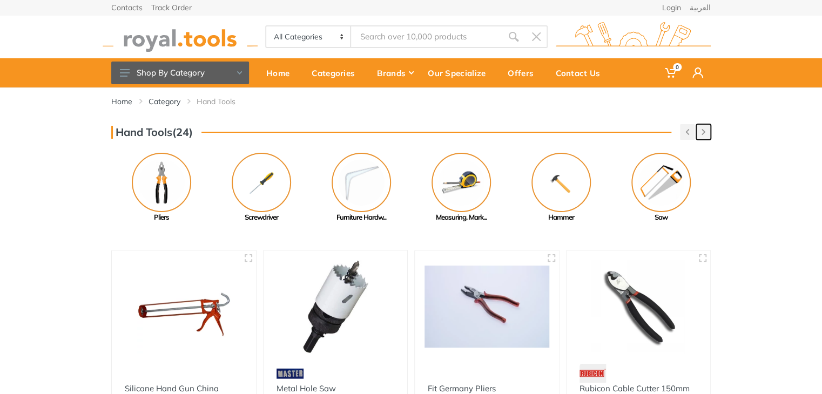
click at [710, 129] on button "button" at bounding box center [703, 132] width 15 height 16
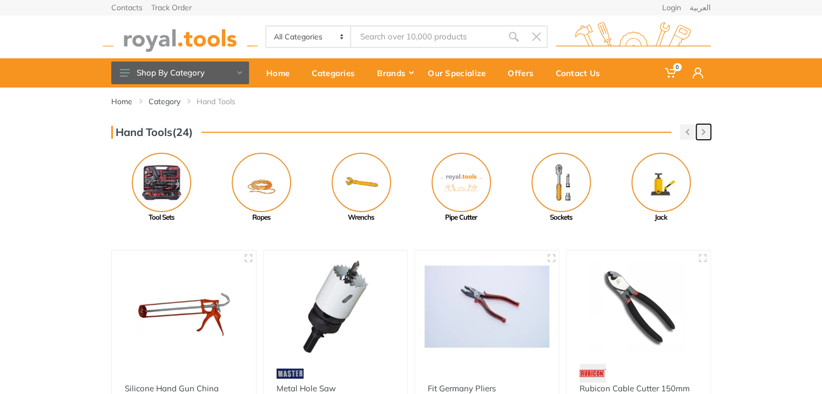
click at [710, 129] on button "button" at bounding box center [703, 132] width 15 height 16
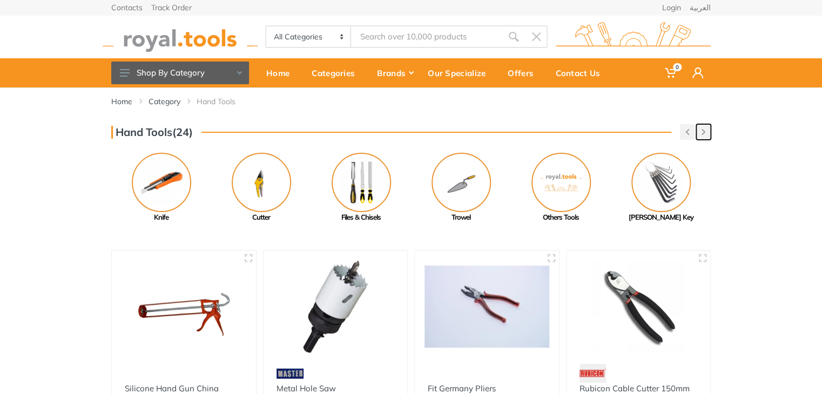
click at [710, 129] on button "button" at bounding box center [703, 132] width 15 height 16
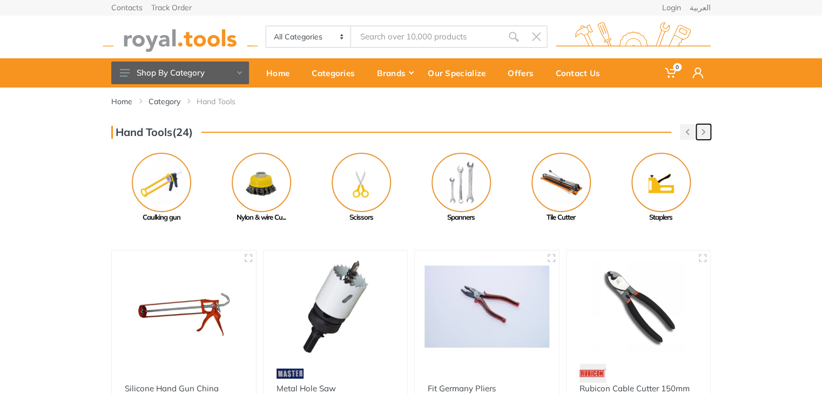
click at [709, 129] on button "button" at bounding box center [703, 132] width 15 height 16
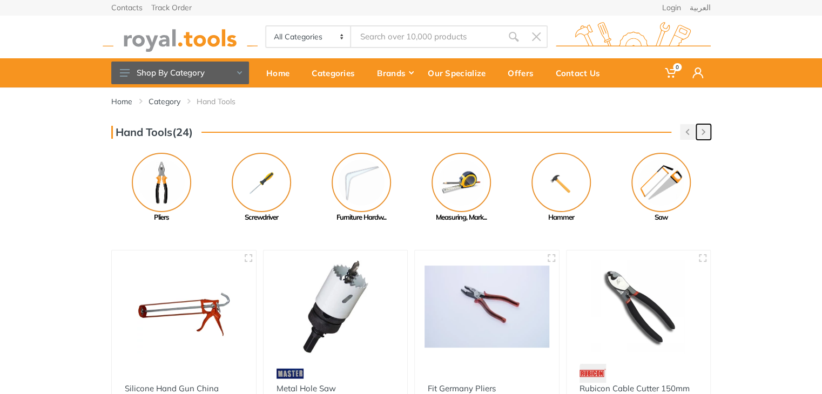
click at [709, 129] on button "button" at bounding box center [703, 132] width 15 height 16
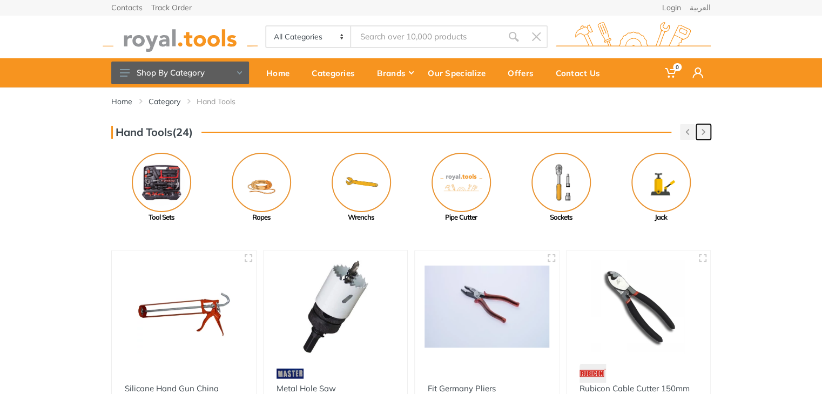
click at [709, 129] on button "button" at bounding box center [703, 132] width 15 height 16
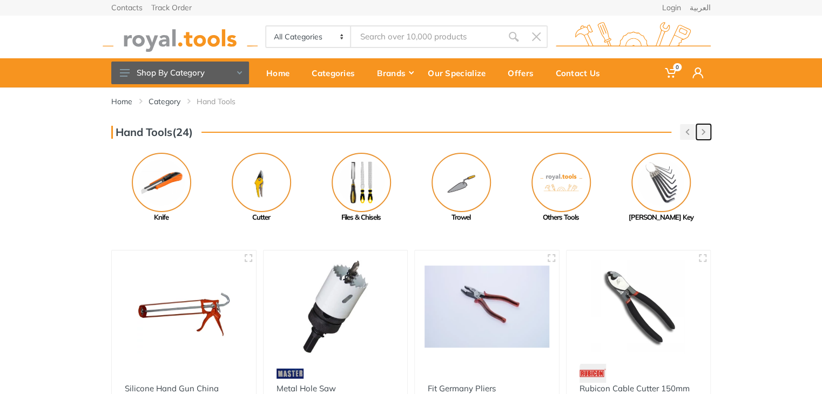
click at [709, 129] on button "button" at bounding box center [703, 132] width 15 height 16
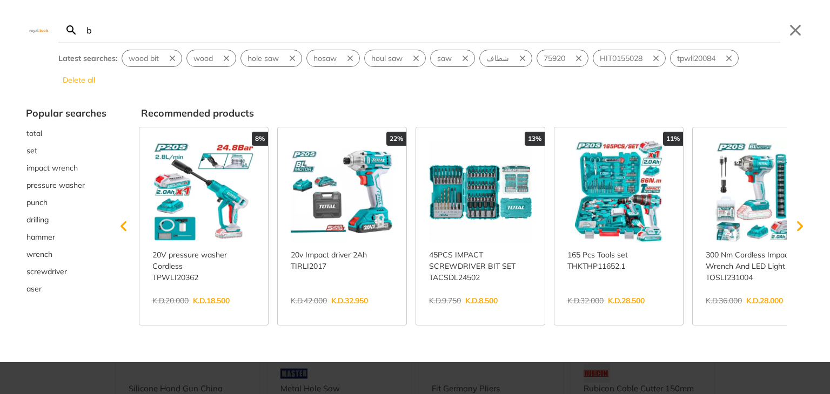
type input "b"
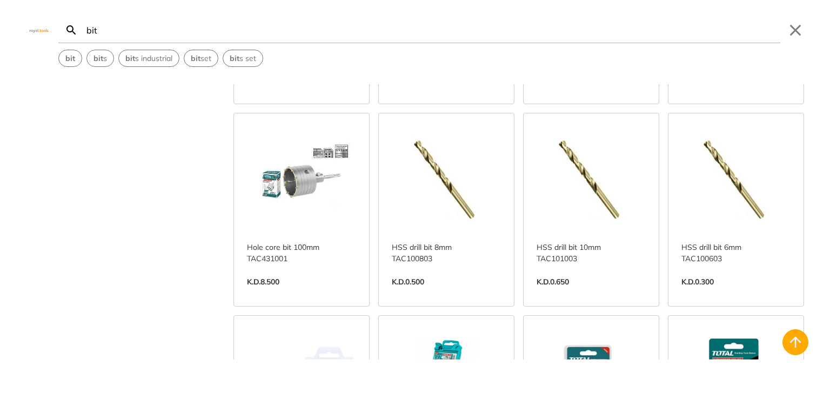
scroll to position [1680, 0]
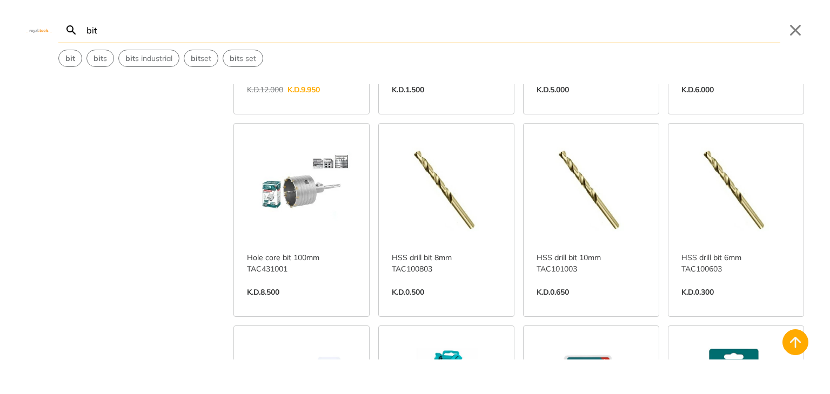
type input "bit"
click at [465, 304] on link "View more →" at bounding box center [446, 304] width 109 height 0
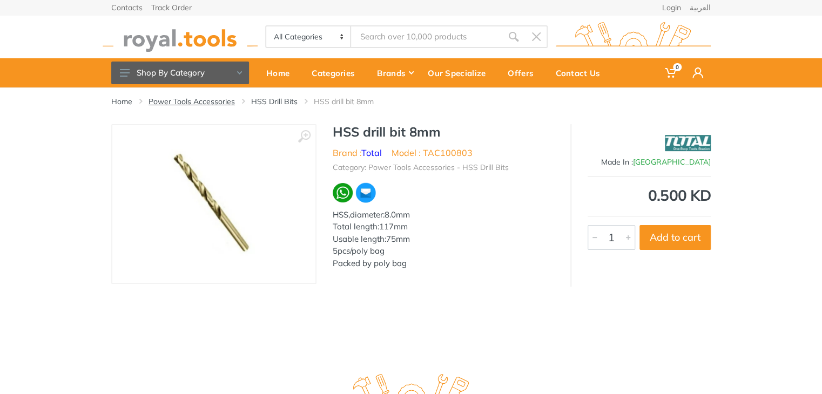
click at [229, 102] on link "Power Tools Accessories" at bounding box center [192, 101] width 86 height 11
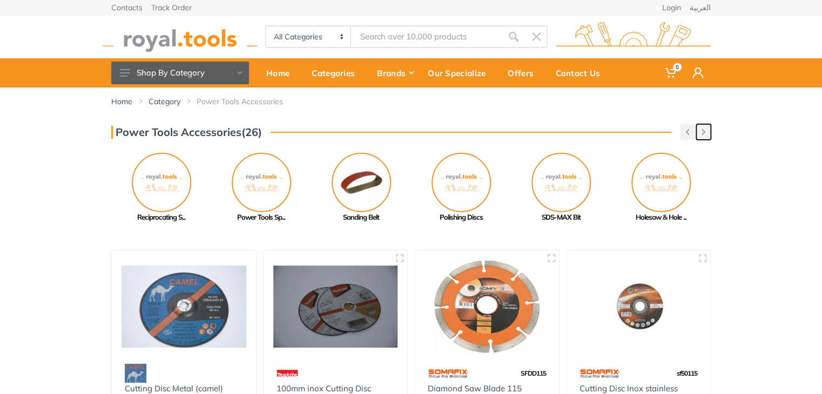
click at [707, 136] on button "button" at bounding box center [703, 132] width 15 height 16
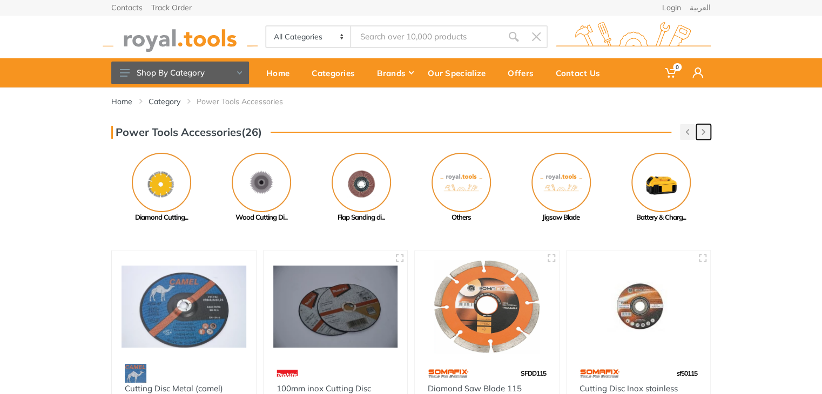
click at [707, 136] on button "button" at bounding box center [703, 132] width 15 height 16
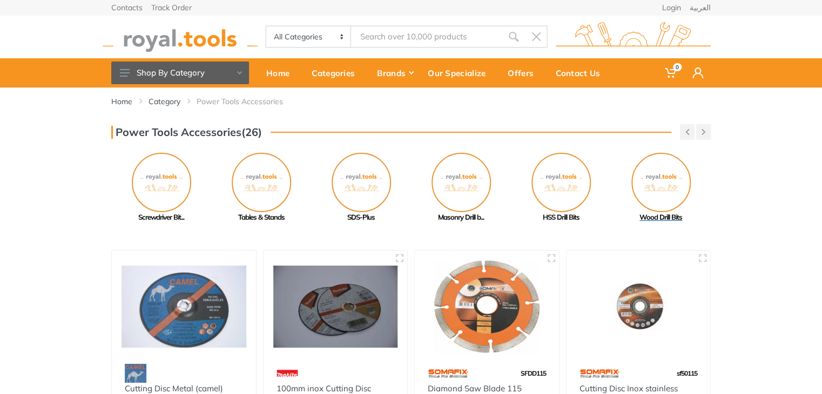
click at [666, 196] on img at bounding box center [661, 182] width 59 height 59
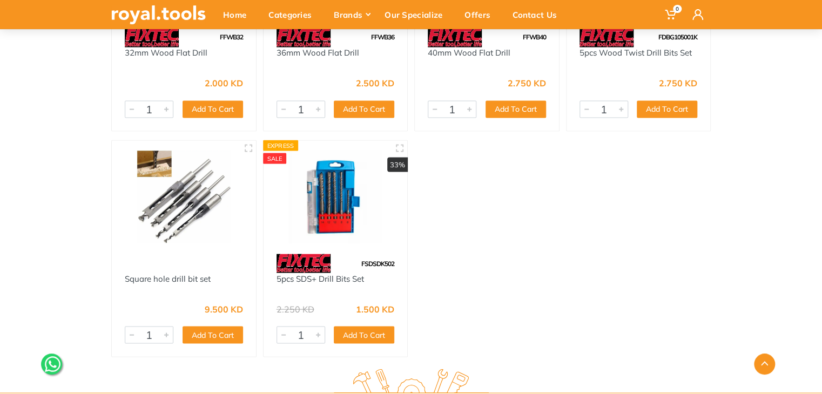
scroll to position [933, 0]
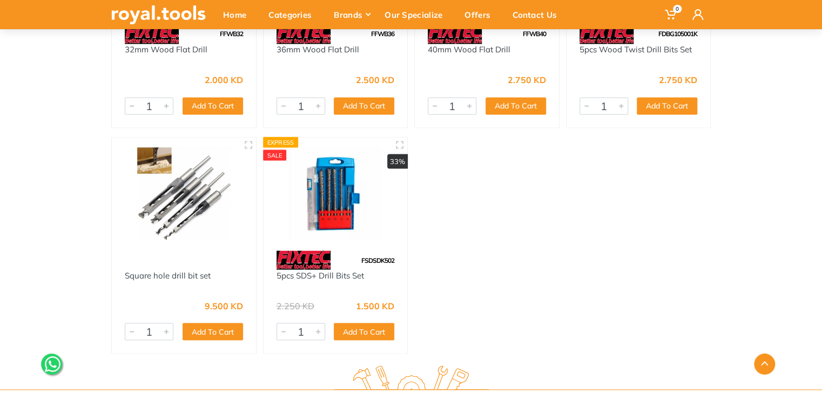
click at [187, 232] on img at bounding box center [184, 193] width 125 height 93
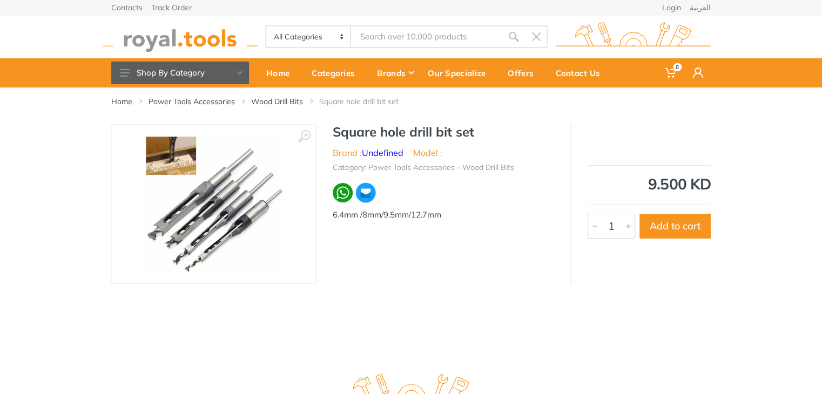
click at [192, 234] on img at bounding box center [213, 204] width 137 height 136
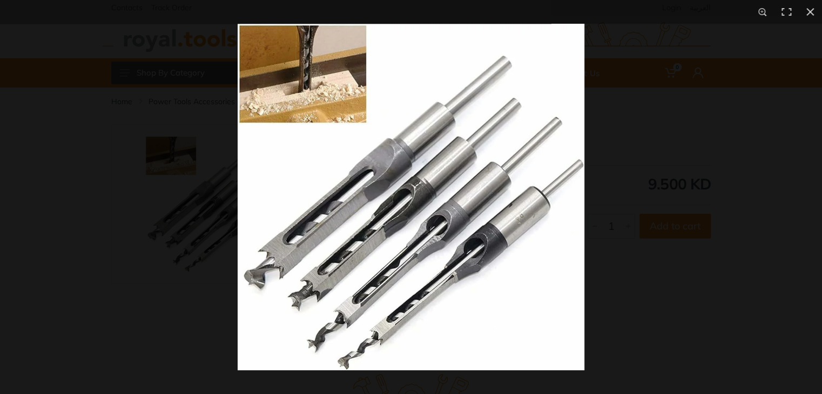
click at [120, 257] on div at bounding box center [411, 197] width 822 height 394
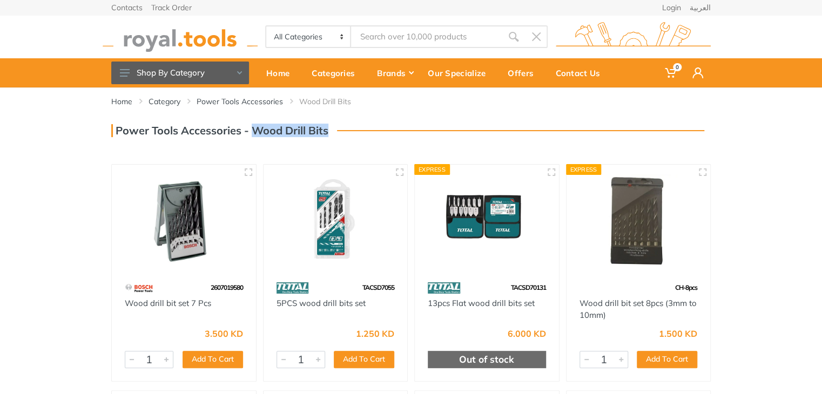
drag, startPoint x: 332, startPoint y: 129, endPoint x: 255, endPoint y: 130, distance: 77.3
click at [255, 130] on div "Power Tools Accessories - Wood Drill Bits" at bounding box center [411, 130] width 600 height 13
copy h3 "Wood Drill Bits"
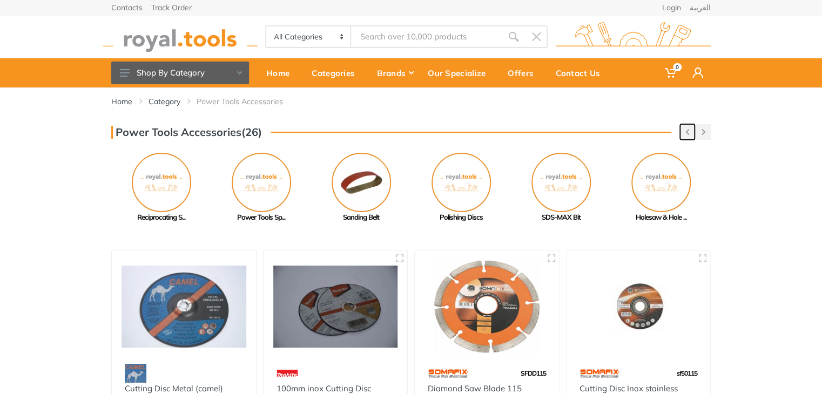
click at [686, 131] on icon "button" at bounding box center [688, 132] width 4 height 6
click at [356, 206] on img at bounding box center [361, 182] width 59 height 59
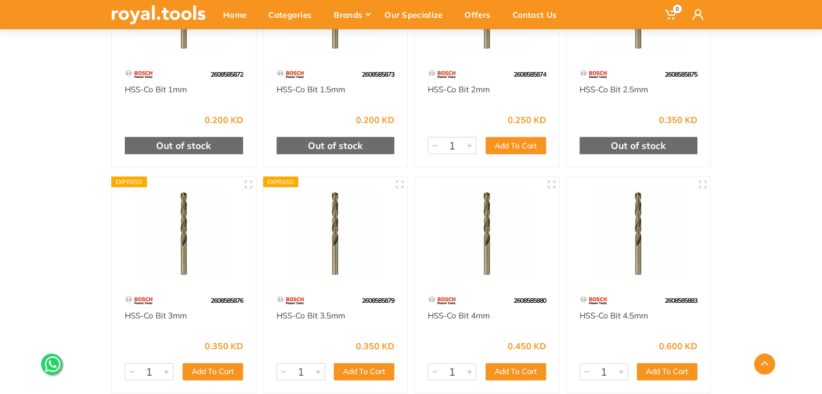
scroll to position [1339, 0]
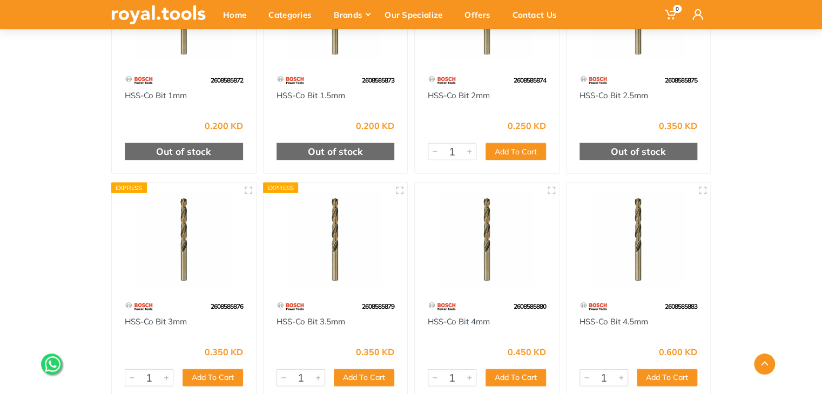
click at [201, 214] on img at bounding box center [184, 239] width 125 height 93
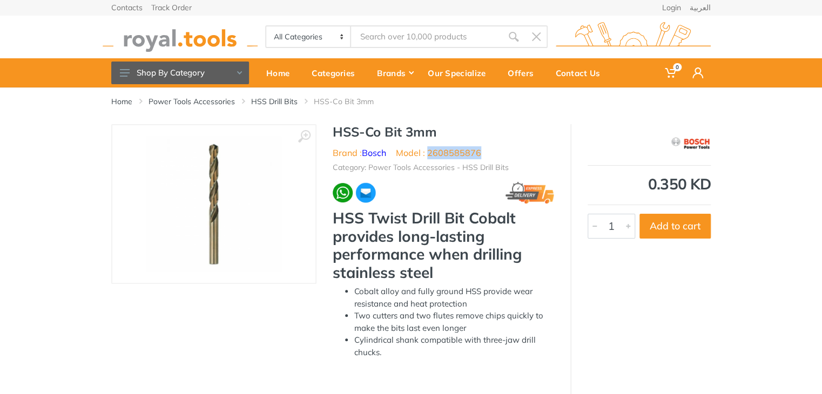
drag, startPoint x: 485, startPoint y: 158, endPoint x: 430, endPoint y: 159, distance: 54.6
click at [430, 159] on ul "Brand : Bosch Model : 2608585876" at bounding box center [443, 152] width 221 height 13
copy li "2608585876"
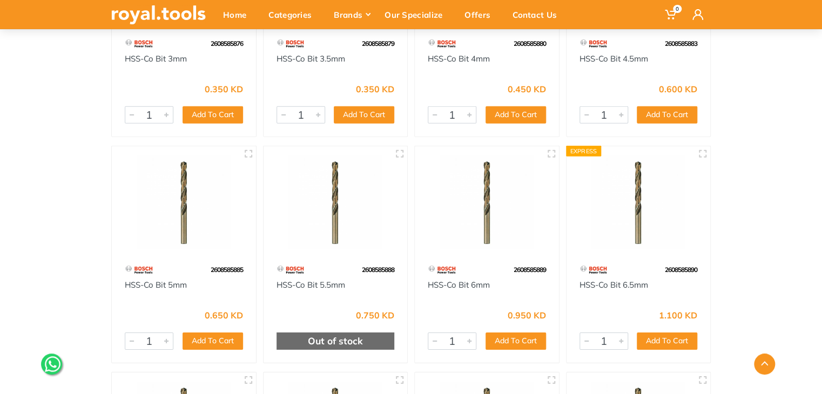
scroll to position [1614, 0]
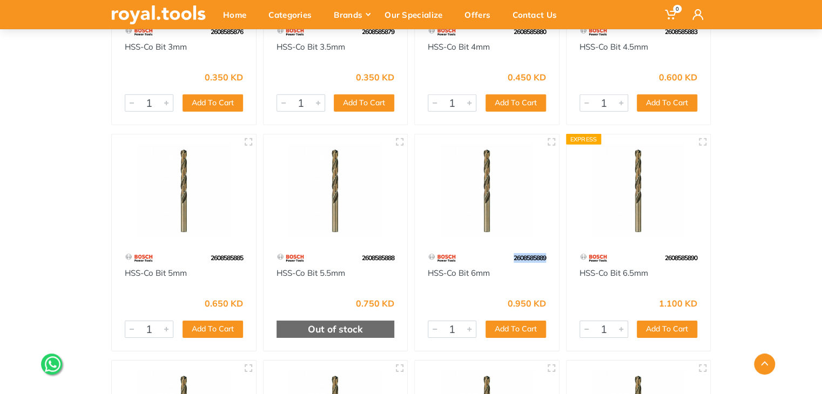
drag, startPoint x: 549, startPoint y: 258, endPoint x: 511, endPoint y: 261, distance: 38.5
click at [511, 261] on div "2608585889" at bounding box center [487, 258] width 144 height 19
copy span "2608585889"
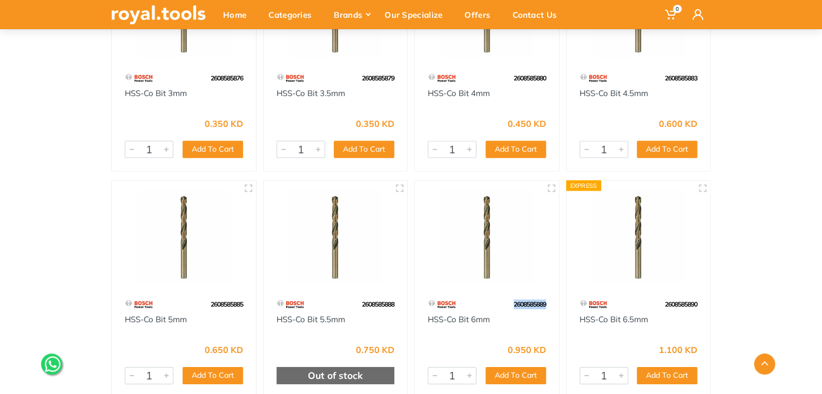
scroll to position [1561, 0]
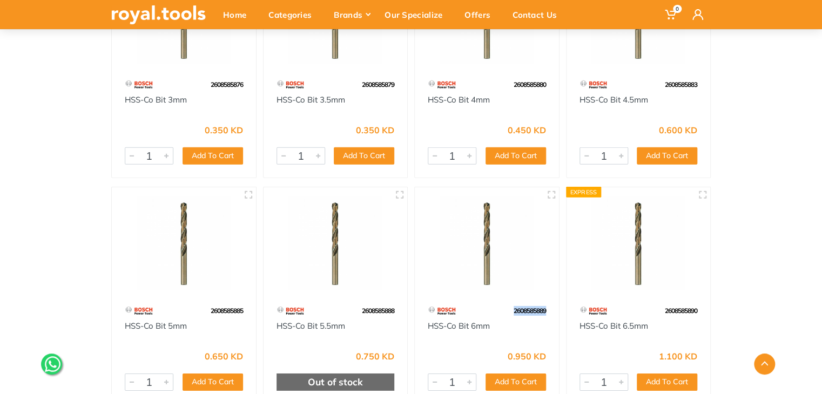
copy span "2608585889"
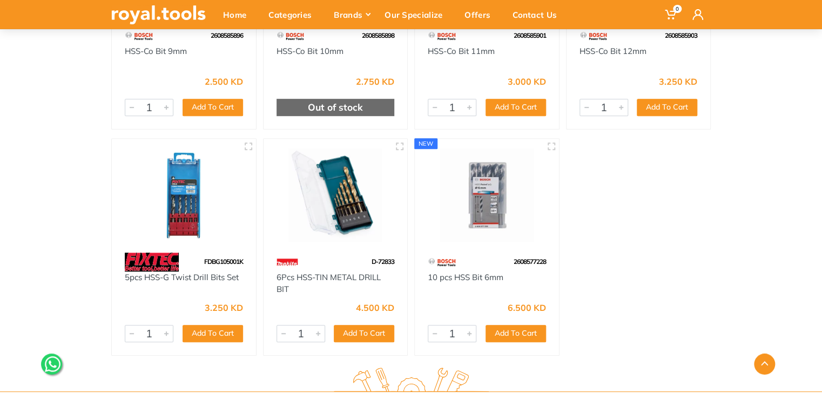
scroll to position [2302, 0]
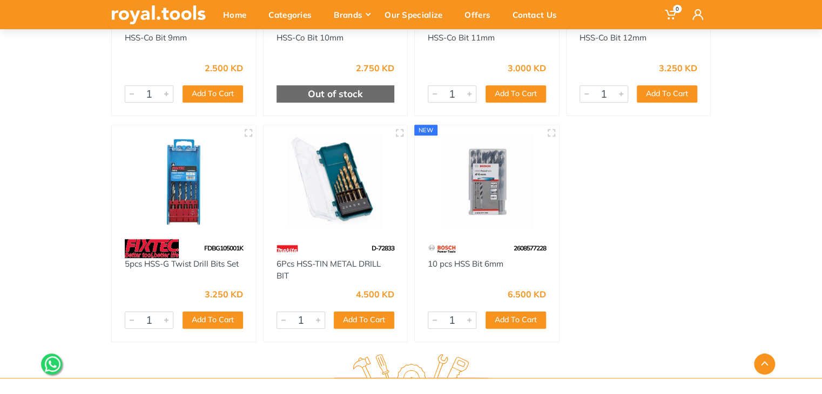
click at [493, 188] on img at bounding box center [487, 181] width 125 height 93
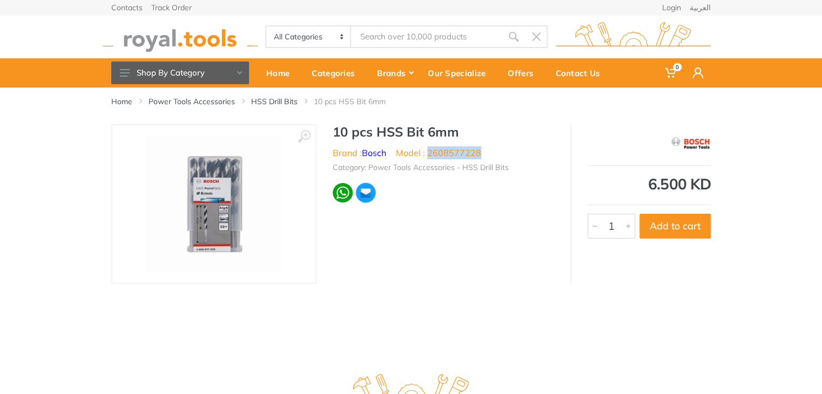
drag, startPoint x: 493, startPoint y: 152, endPoint x: 427, endPoint y: 155, distance: 66.0
click at [427, 155] on ul "Brand : Bosch Model : 2608577228" at bounding box center [443, 152] width 221 height 13
copy li "2608577228"
click at [225, 98] on link "Power Tools Accessories" at bounding box center [192, 101] width 86 height 11
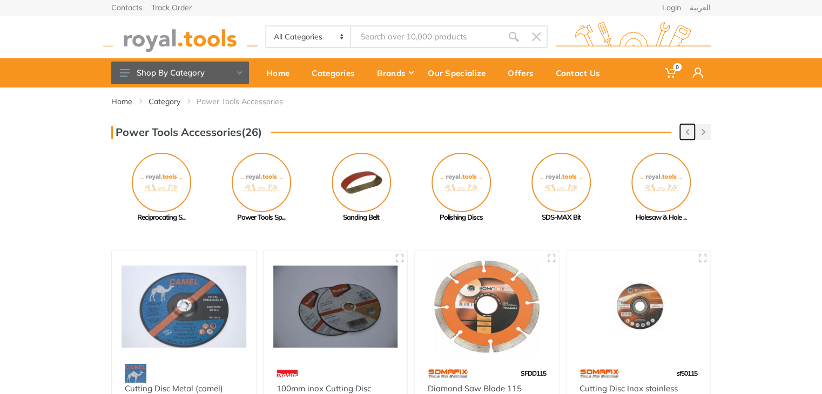
click at [687, 133] on use "button" at bounding box center [688, 132] width 4 height 6
click at [686, 133] on icon "button" at bounding box center [688, 132] width 4 height 6
type input "S"
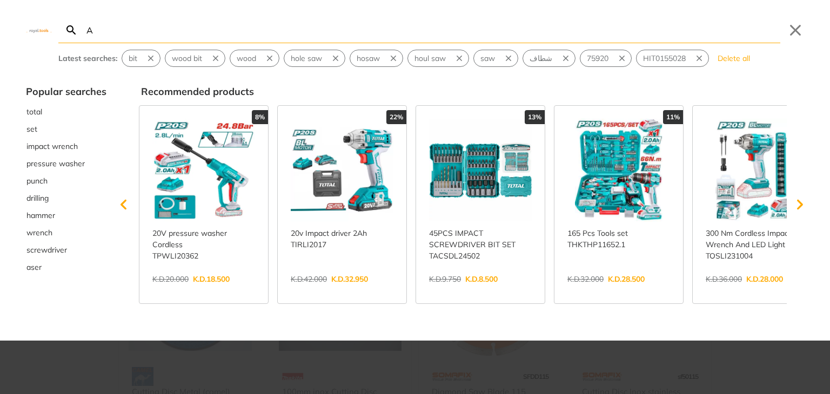
type input "AW"
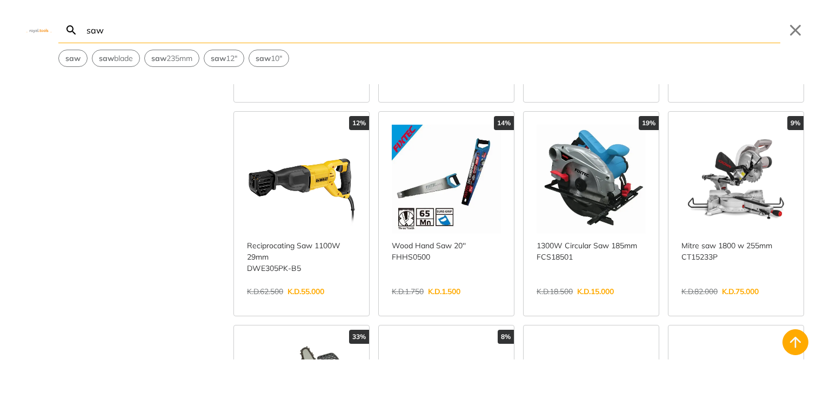
scroll to position [1028, 0]
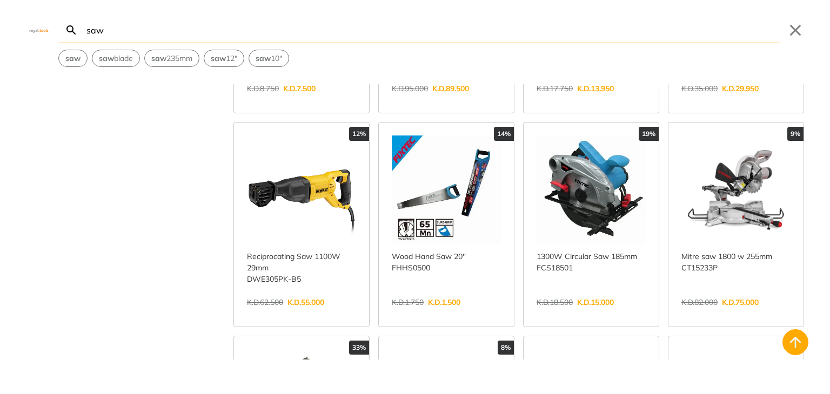
type input "saw"
click at [41, 29] on img at bounding box center [39, 30] width 26 height 5
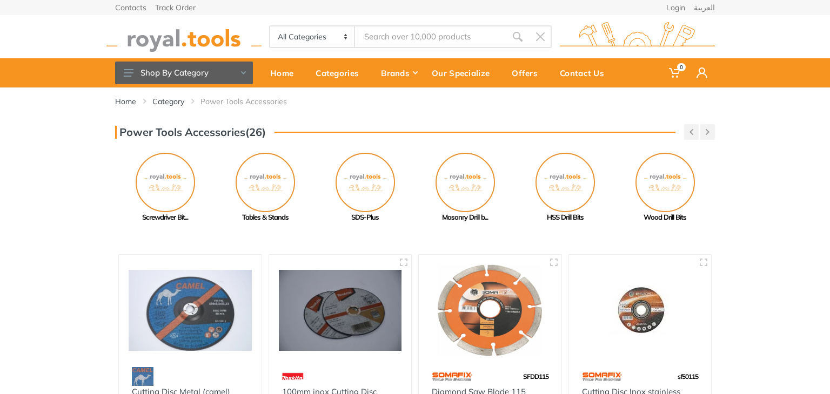
click at [184, 47] on img at bounding box center [183, 37] width 155 height 30
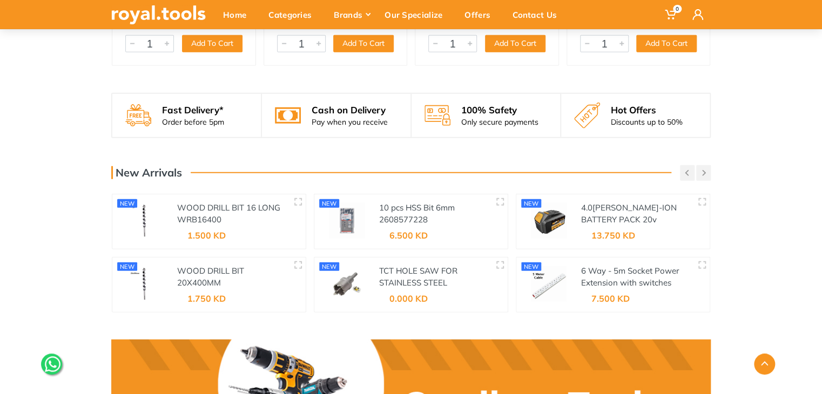
scroll to position [1325, 0]
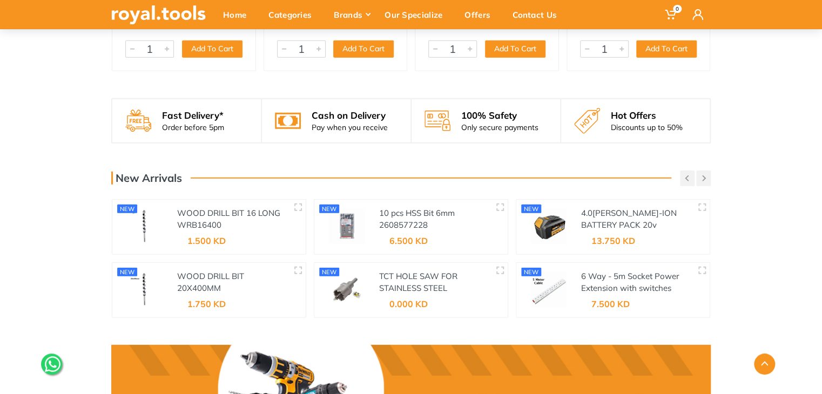
click at [415, 268] on div "TCT HOLE SAW FOR STAINLESS STEEL" at bounding box center [443, 290] width 129 height 55
click at [417, 274] on link "TCT HOLE SAW FOR STAINLESS STEEL" at bounding box center [418, 282] width 78 height 23
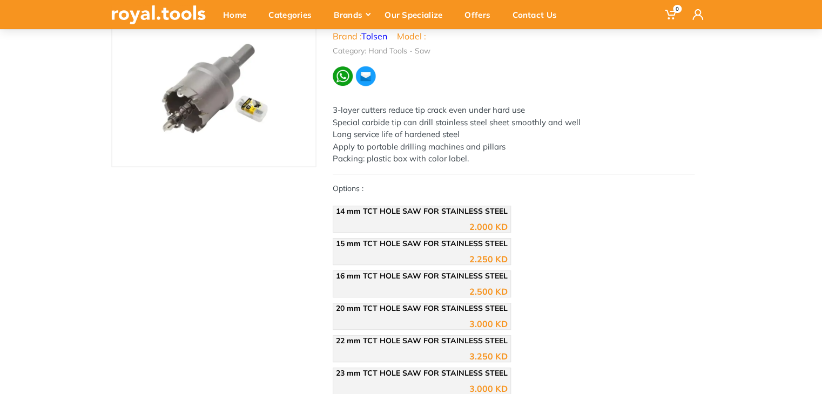
scroll to position [169, 0]
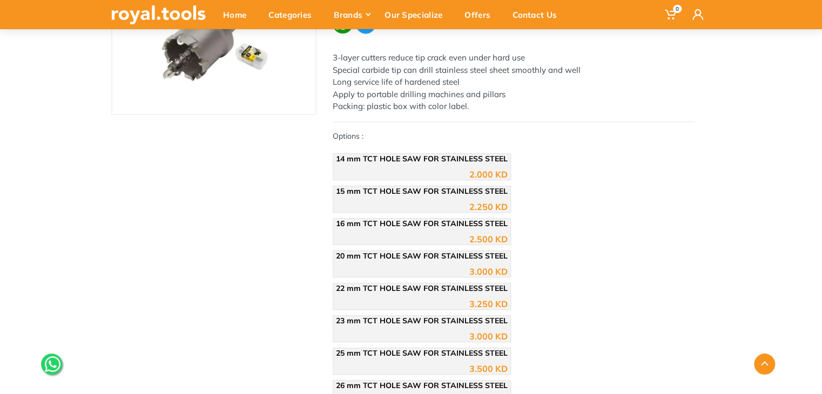
click at [408, 253] on span "20 mm TCT HOLE SAW FOR STAINLESS STEEL" at bounding box center [422, 256] width 172 height 10
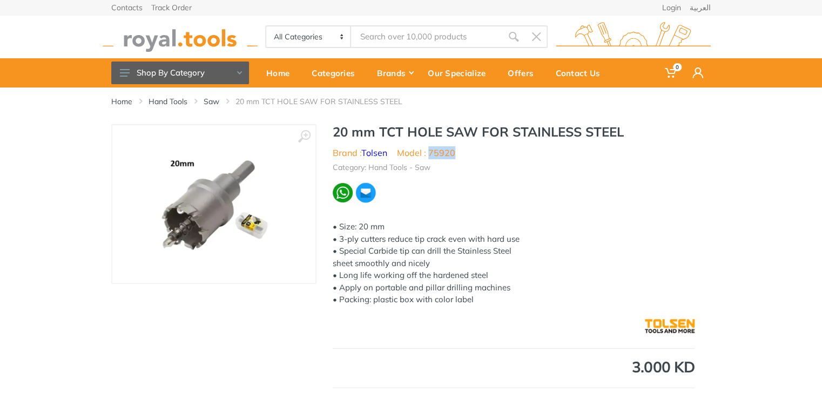
drag, startPoint x: 471, startPoint y: 151, endPoint x: 429, endPoint y: 152, distance: 42.1
click at [429, 152] on ul "Brand : Tolsen Model : 75920" at bounding box center [514, 152] width 362 height 13
copy li "75920"
click at [220, 184] on img at bounding box center [214, 204] width 136 height 136
copy li "75920"
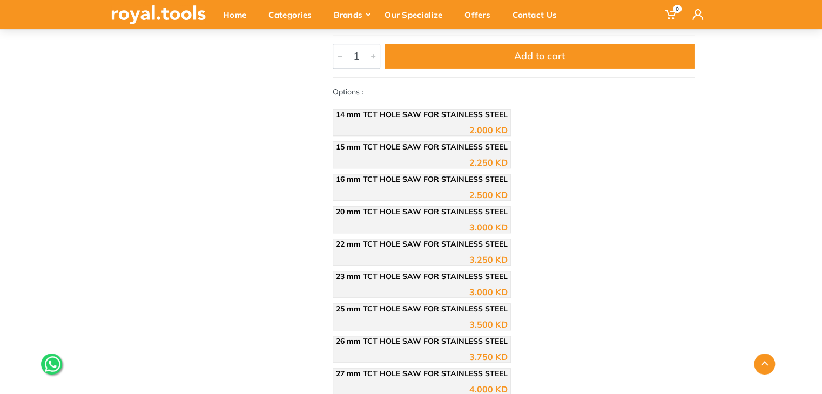
scroll to position [362, 0]
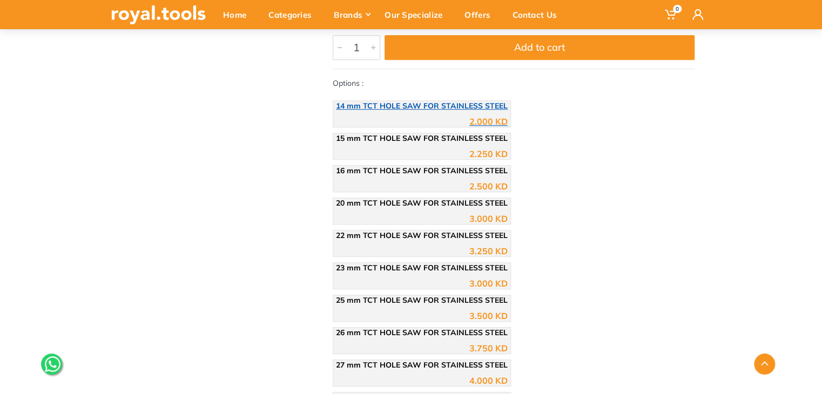
click at [466, 120] on div "2.000 KD" at bounding box center [422, 118] width 172 height 16
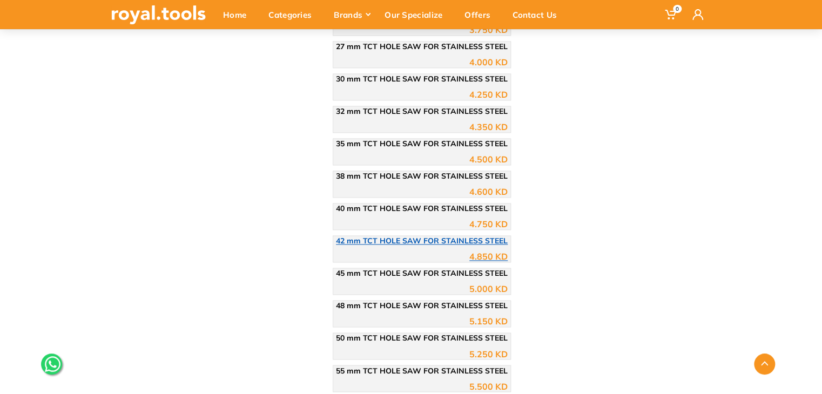
scroll to position [682, 0]
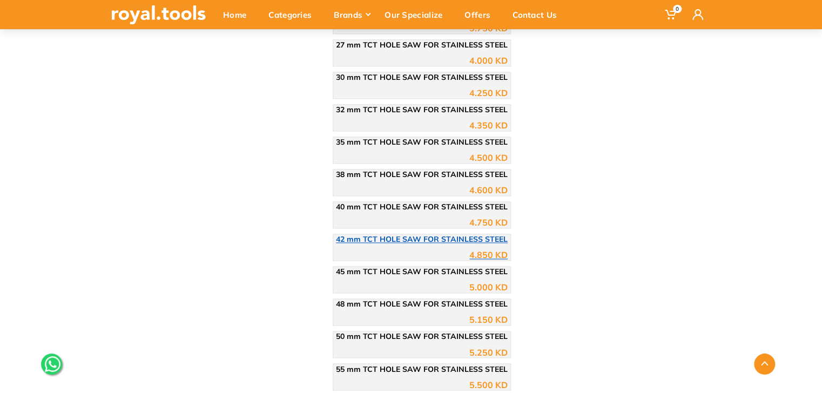
click at [449, 249] on div "4.850 KD" at bounding box center [422, 251] width 172 height 16
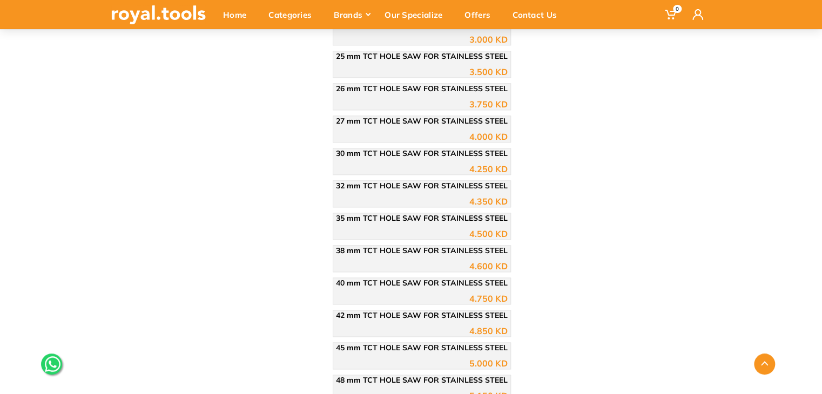
scroll to position [671, 0]
click at [463, 278] on span "45 mm TCT HOLE SAW FOR STAINLESS STEEL" at bounding box center [422, 283] width 172 height 10
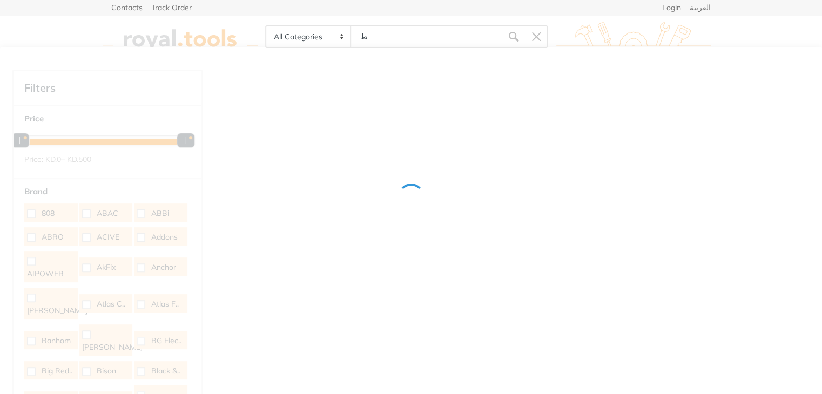
type input "طر"
type input "بال"
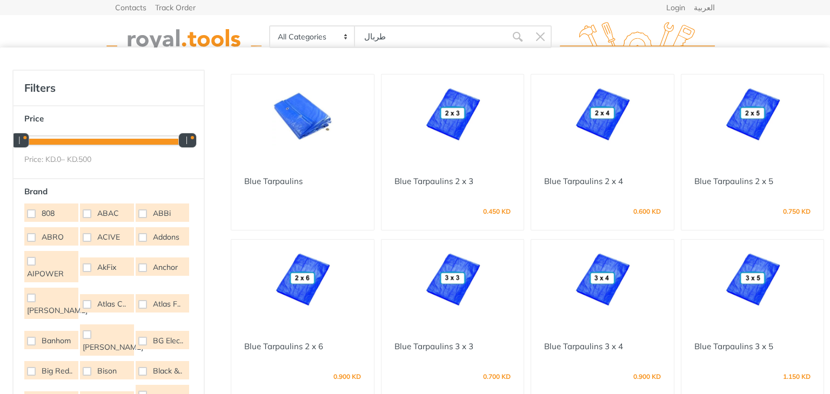
type input "طربال"
click at [307, 128] on img at bounding box center [302, 115] width 123 height 62
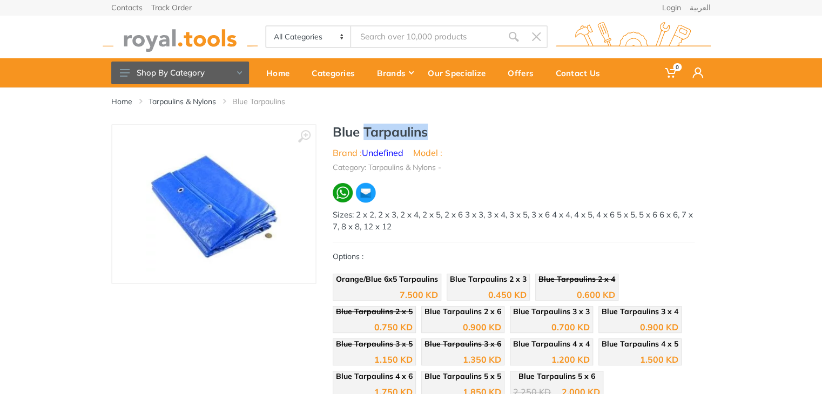
drag, startPoint x: 428, startPoint y: 135, endPoint x: 364, endPoint y: 135, distance: 64.3
click at [364, 135] on h1 "Blue Tarpaulins" at bounding box center [514, 132] width 362 height 16
copy h1 "Tarpaulins"
